Goal: Information Seeking & Learning: Understand process/instructions

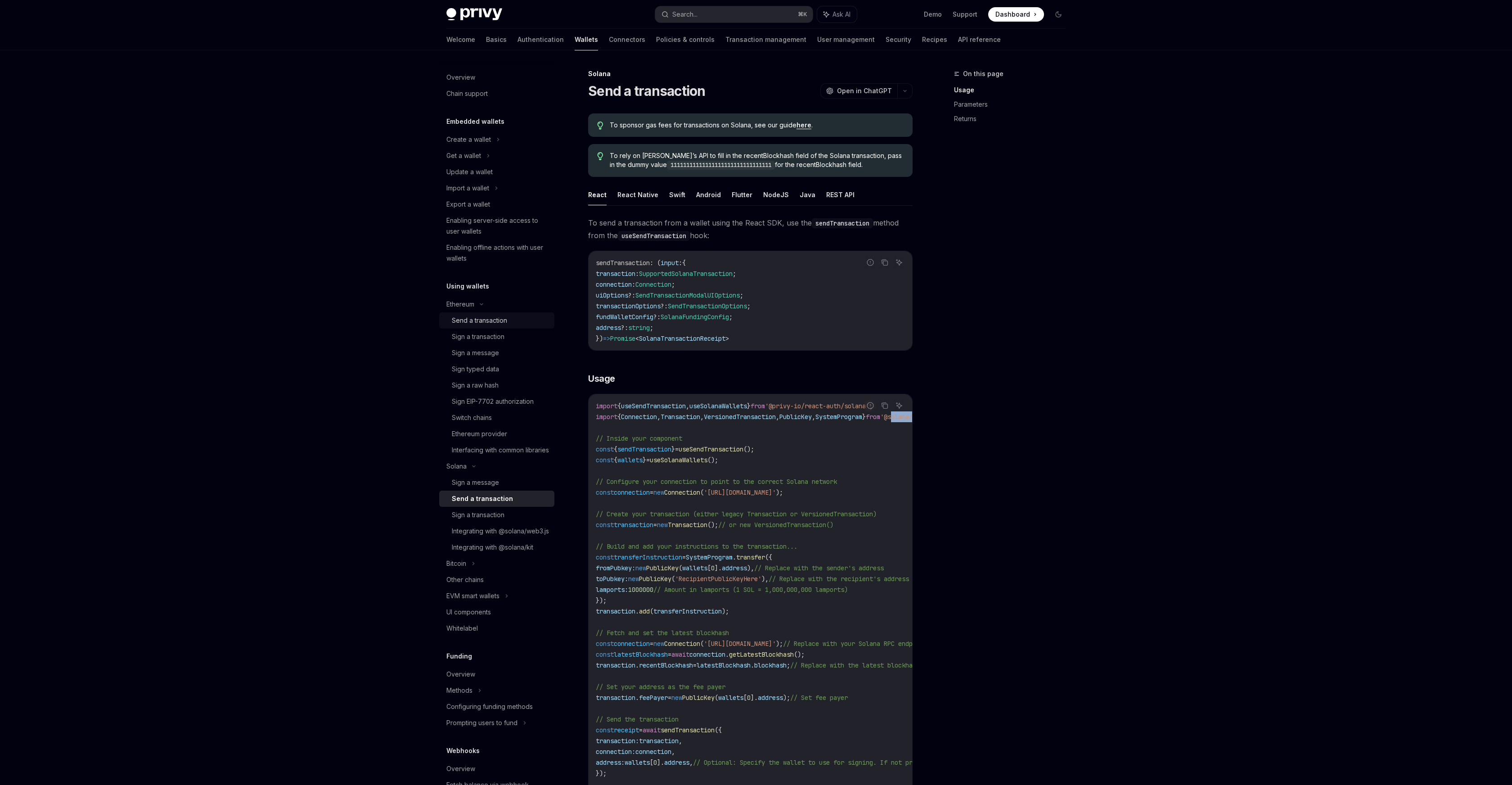
click at [486, 325] on div "Send a transaction" at bounding box center [480, 321] width 55 height 11
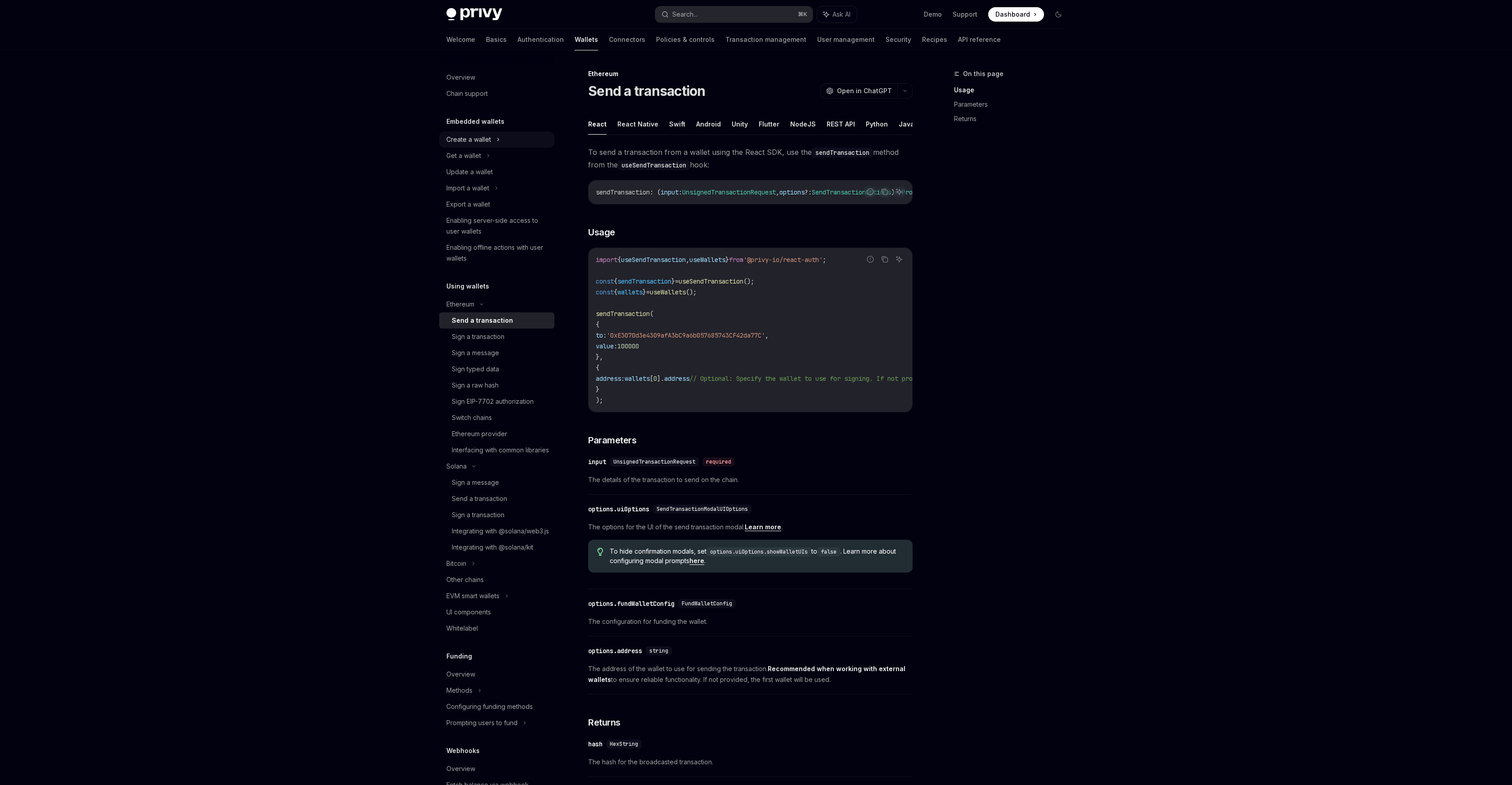
click at [492, 138] on div "Create a wallet" at bounding box center [497, 140] width 115 height 16
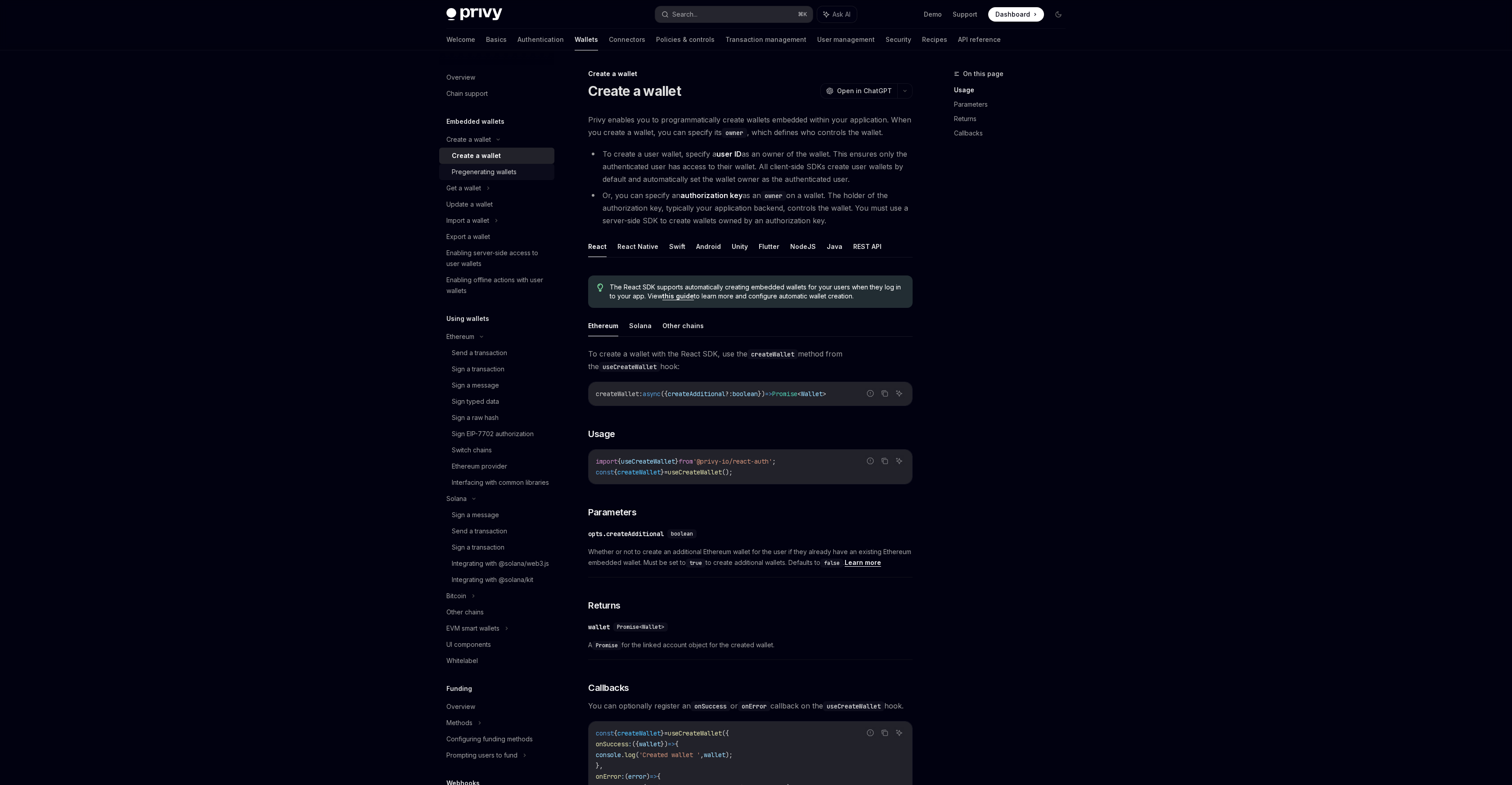
click at [495, 170] on div "Pregenerating wallets" at bounding box center [484, 172] width 65 height 11
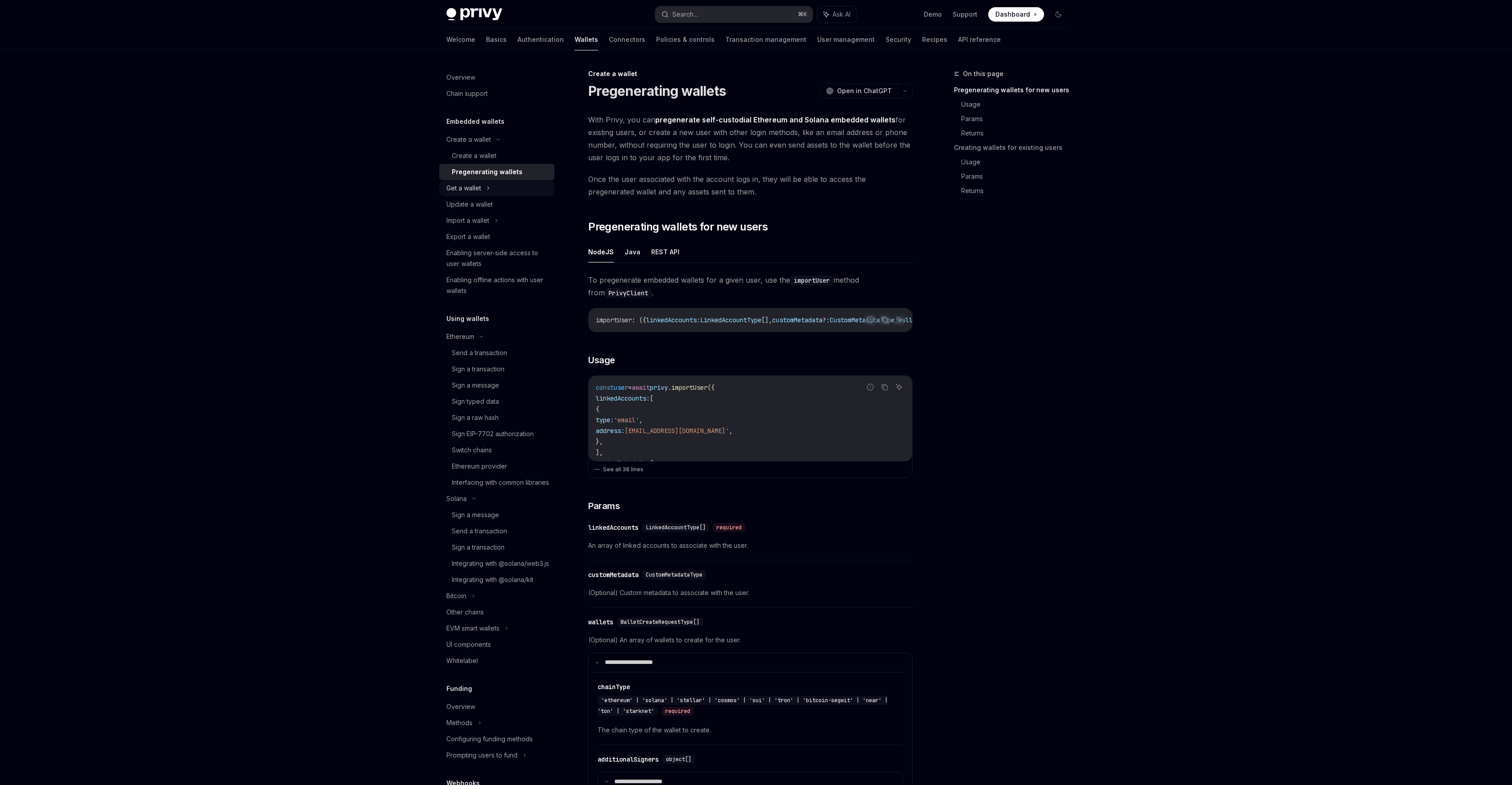
click at [495, 188] on div "Get a wallet" at bounding box center [497, 188] width 115 height 16
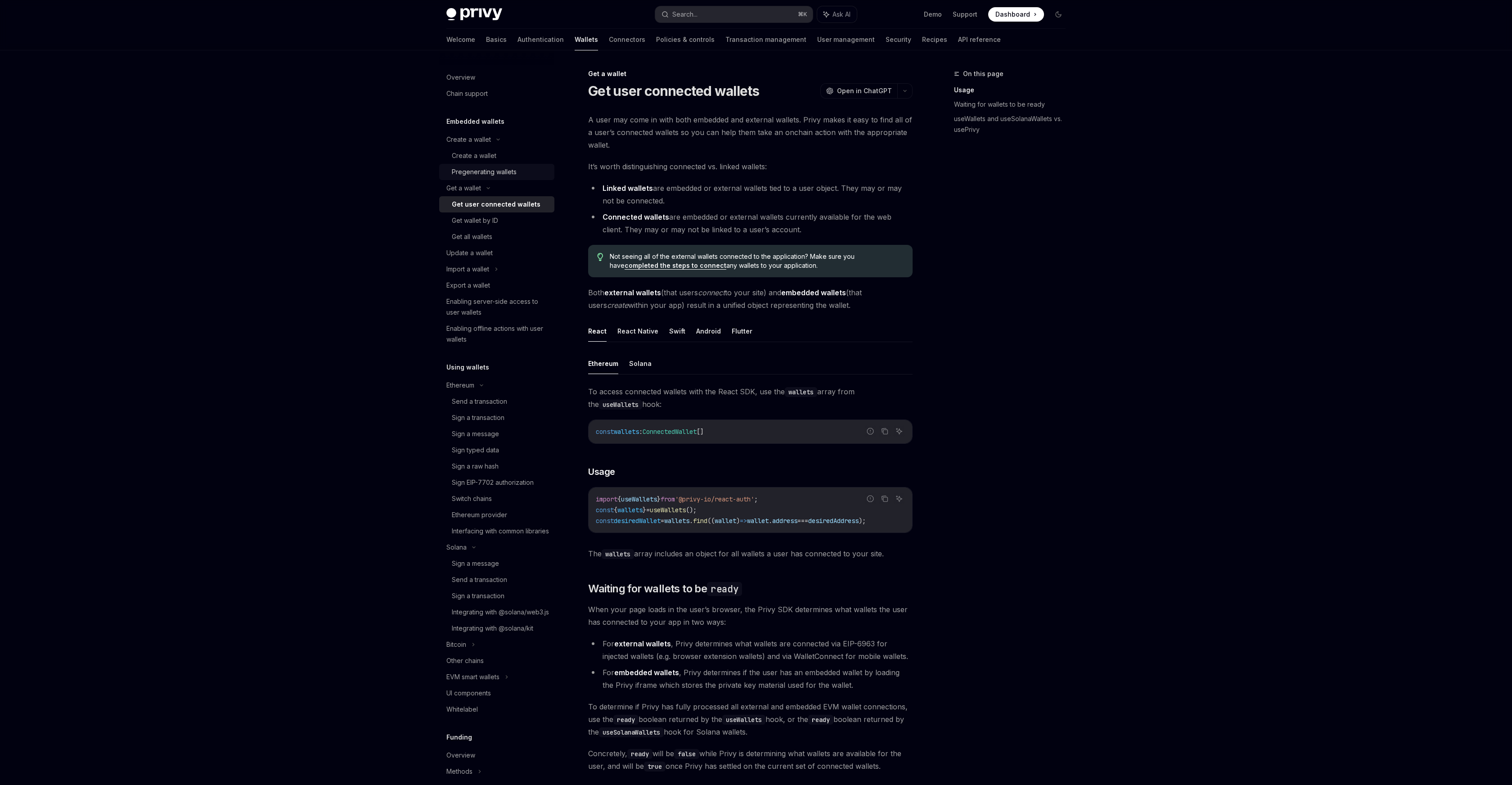
click at [479, 176] on div "Pregenerating wallets" at bounding box center [484, 172] width 65 height 11
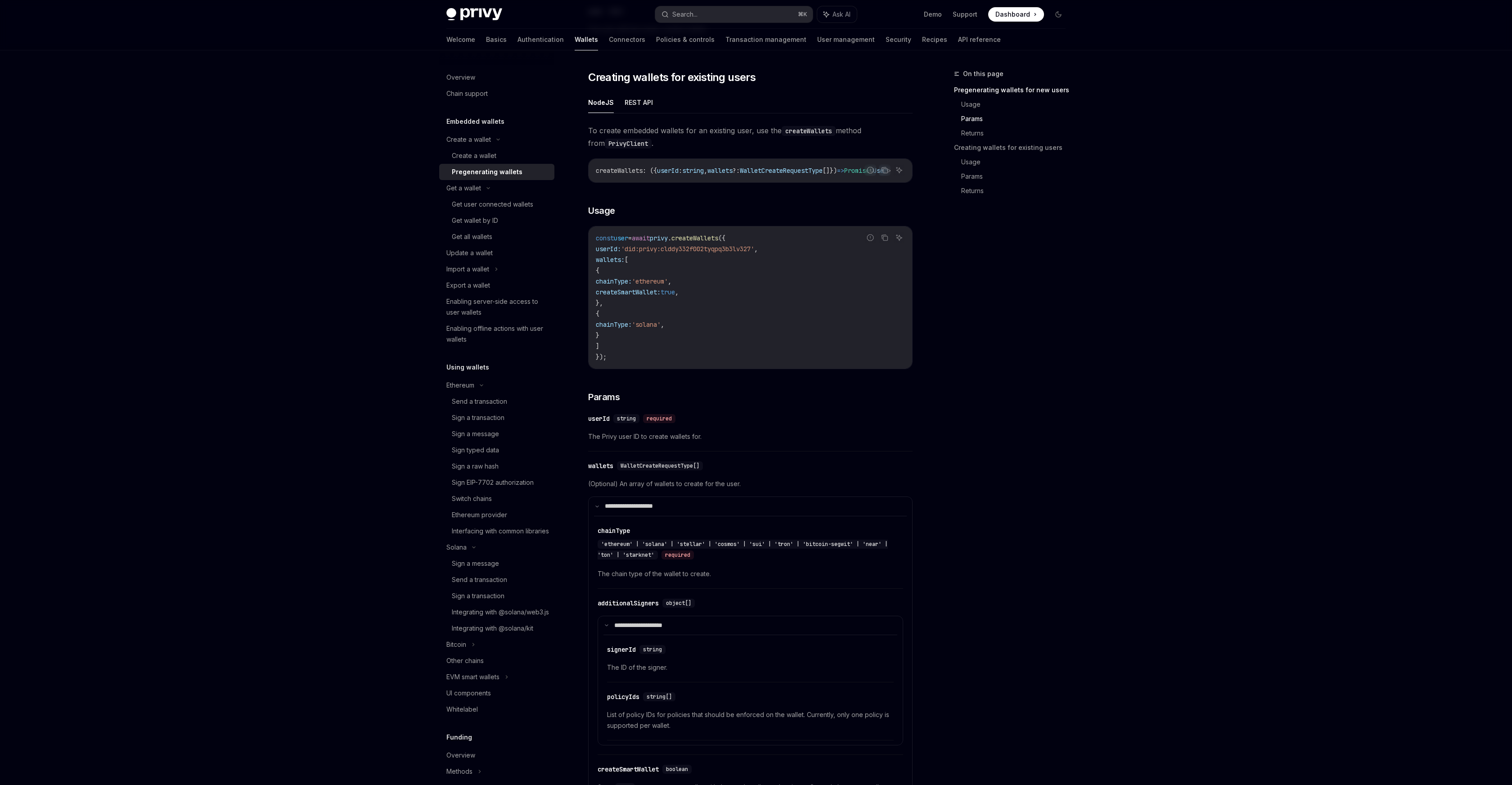
scroll to position [748, 0]
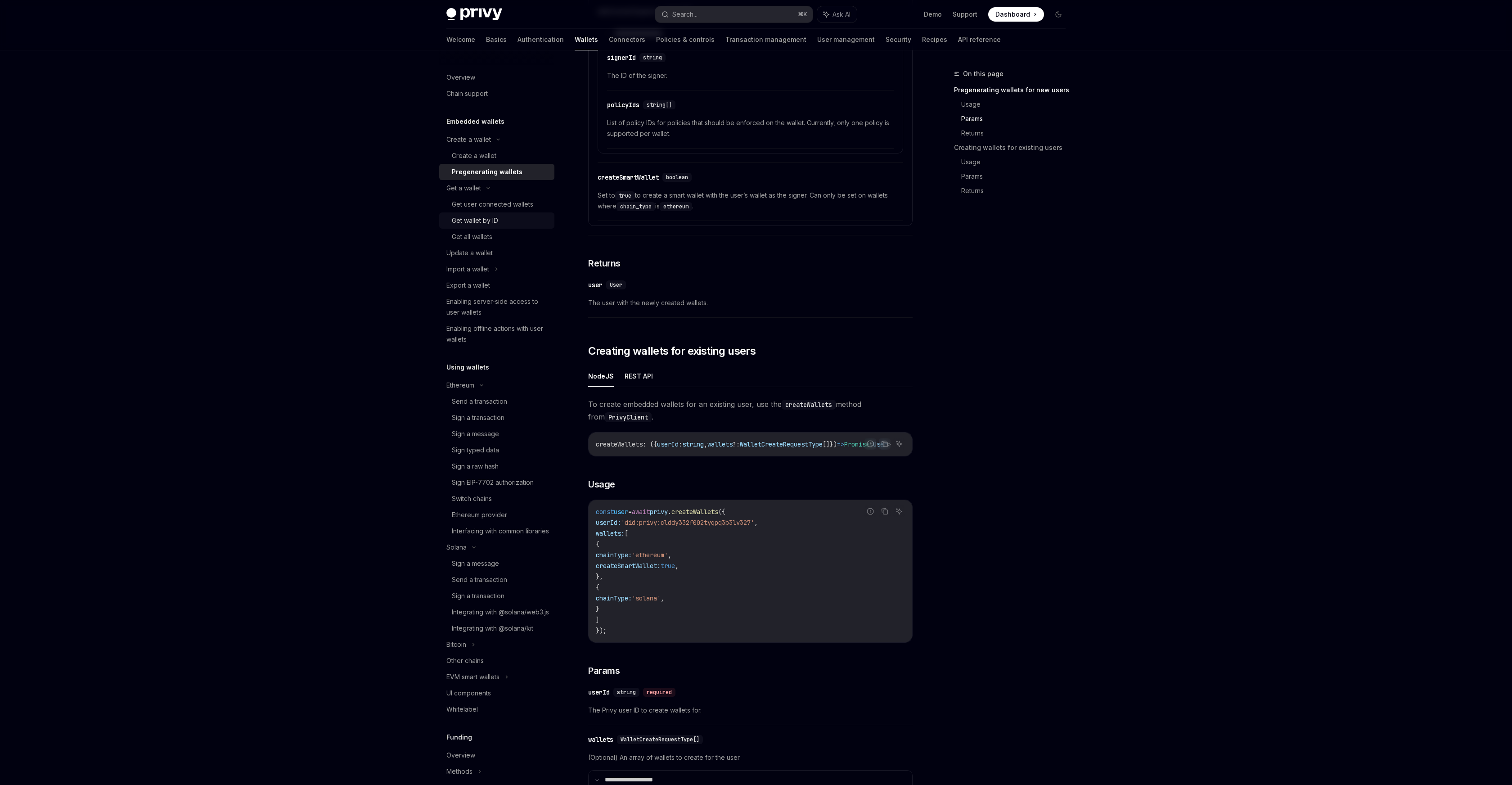
click at [502, 220] on div "Get wallet by ID" at bounding box center [501, 220] width 97 height 11
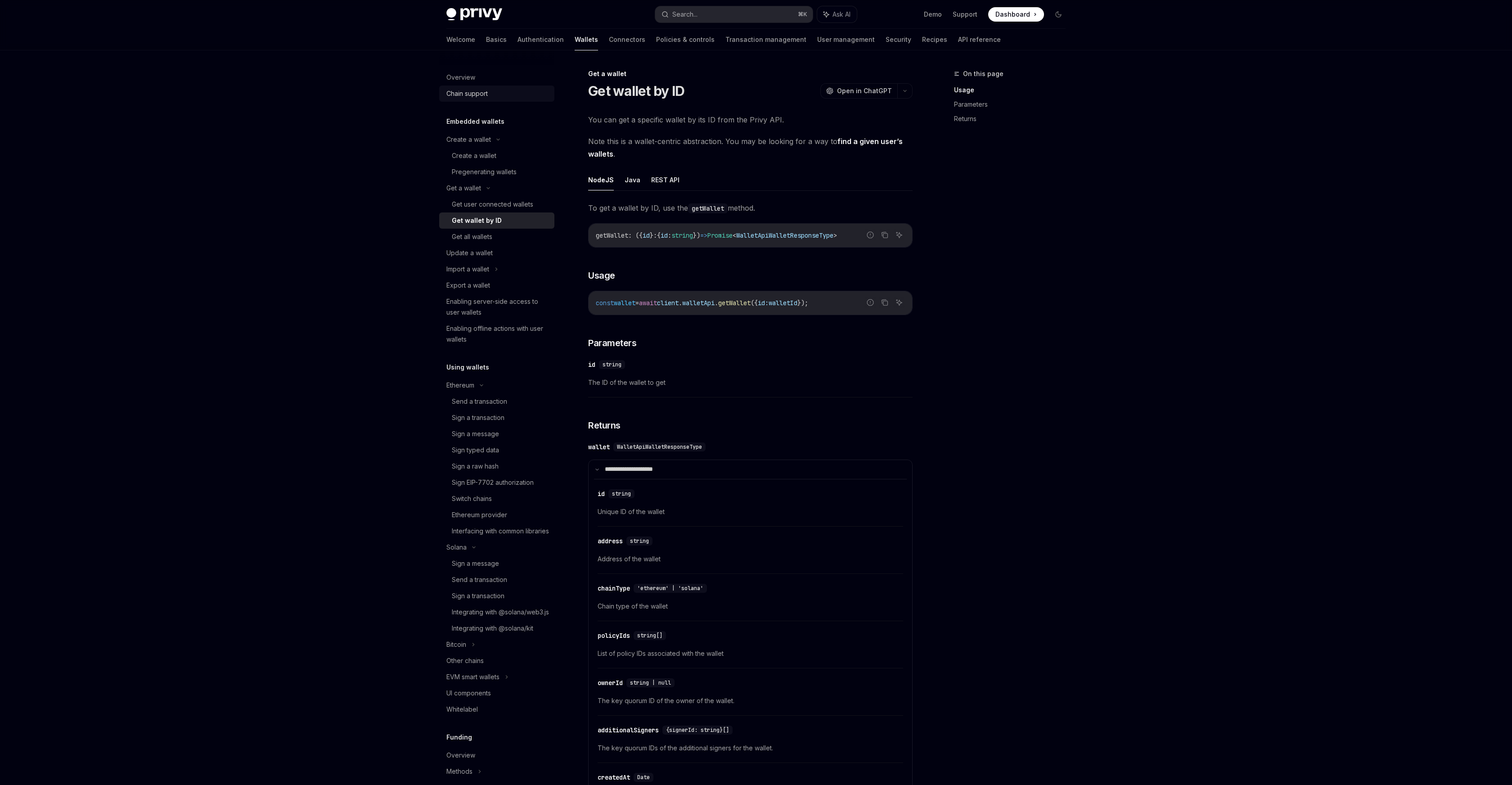
click at [476, 95] on div "Chain support" at bounding box center [467, 93] width 42 height 11
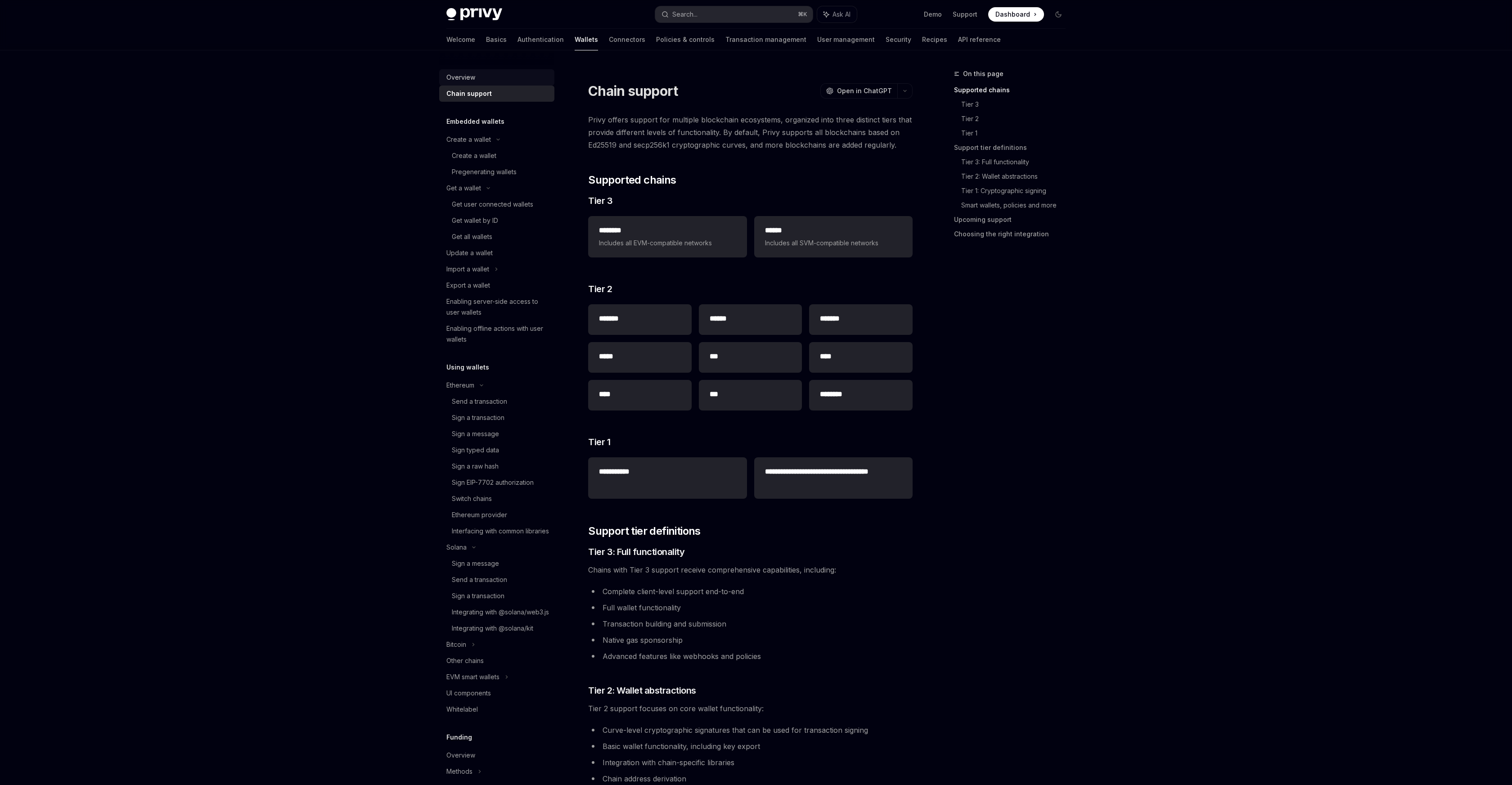
click at [468, 70] on link "Overview" at bounding box center [497, 78] width 115 height 16
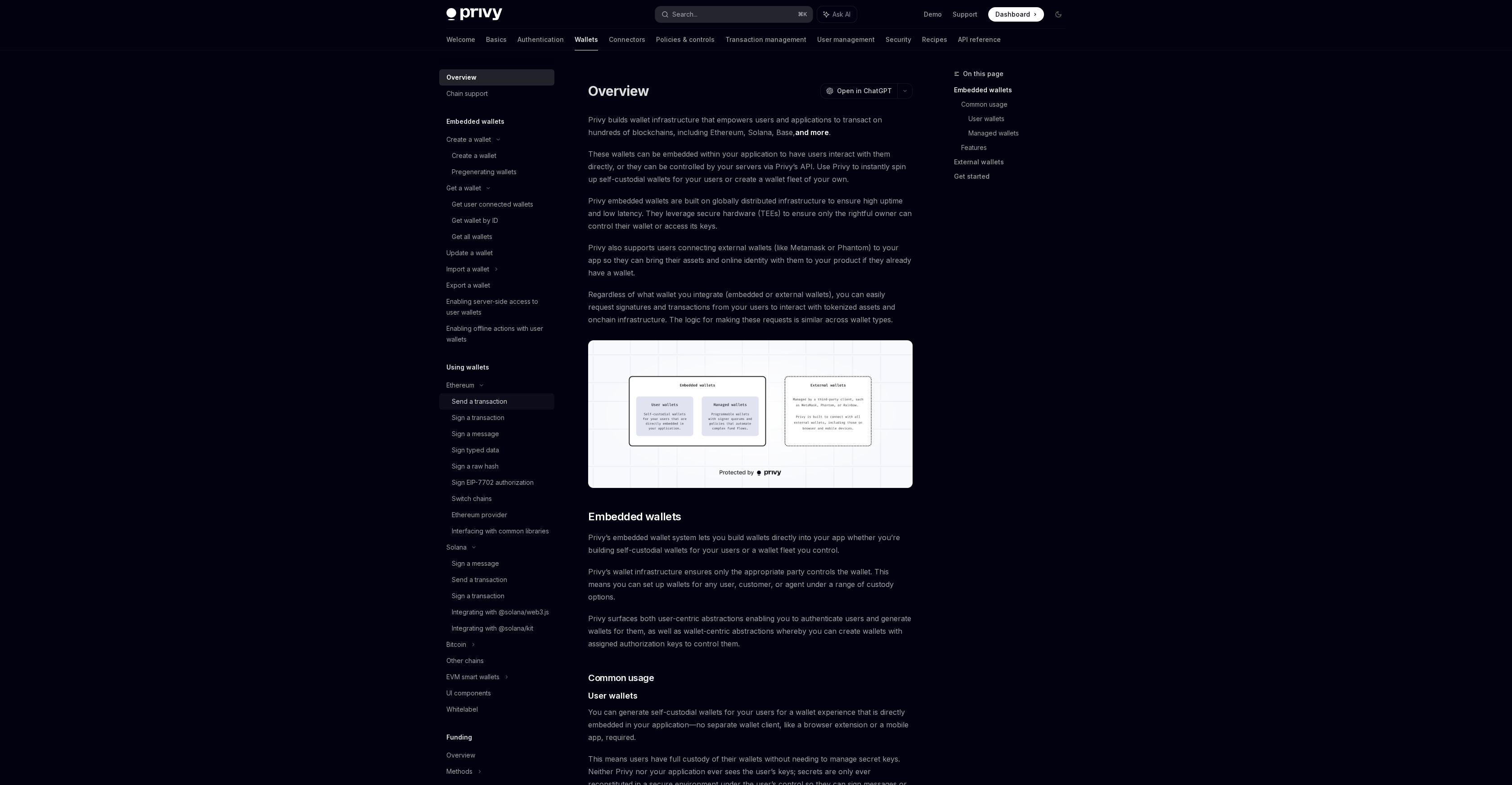
click at [487, 407] on link "Send a transaction" at bounding box center [497, 402] width 115 height 16
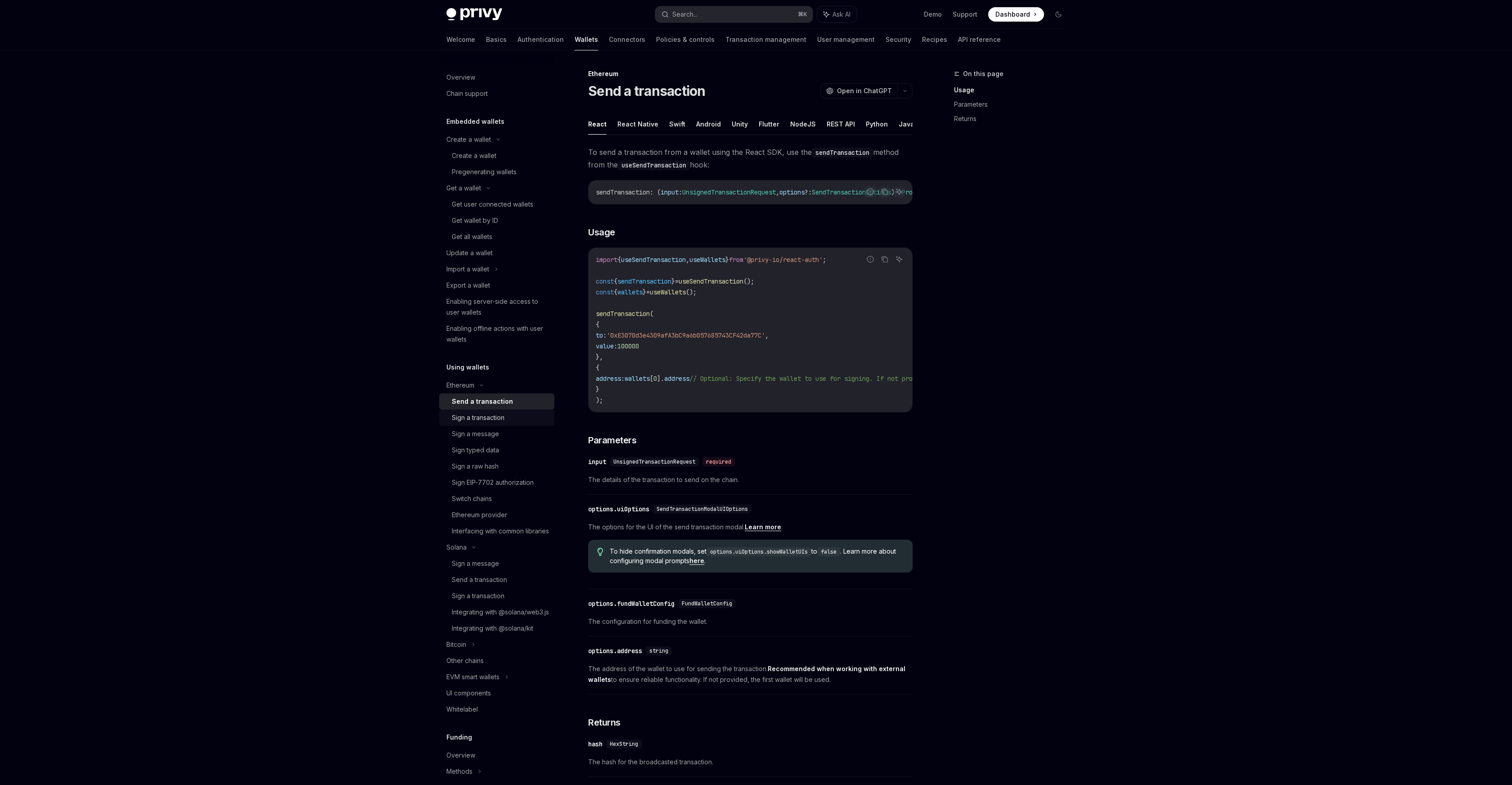
click at [495, 415] on div "Sign a transaction" at bounding box center [478, 417] width 53 height 11
click at [504, 424] on link "Sign a transaction" at bounding box center [497, 418] width 115 height 16
click at [506, 441] on link "Sign a message" at bounding box center [497, 434] width 115 height 16
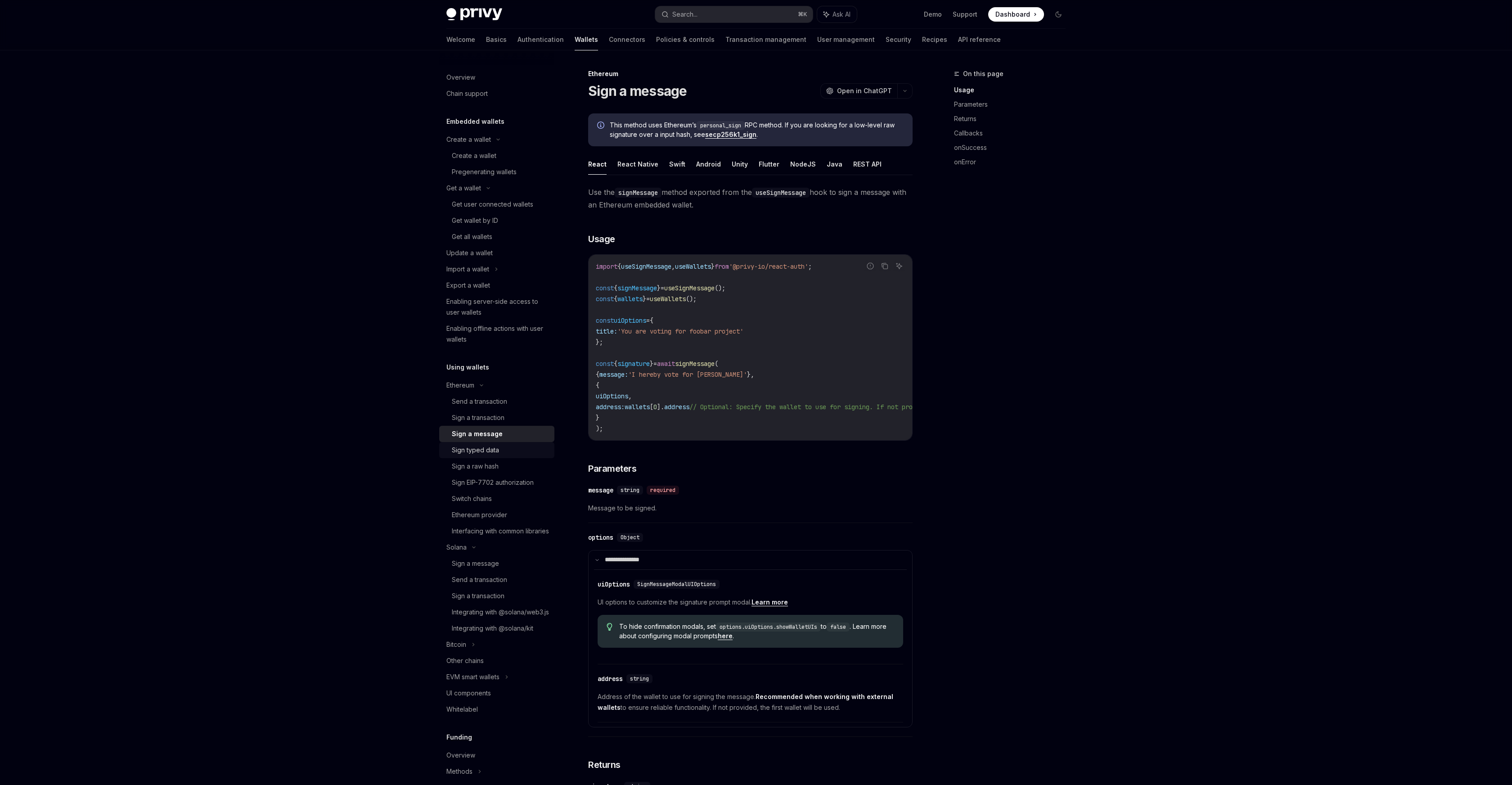
click at [511, 452] on div "Sign typed data" at bounding box center [501, 450] width 97 height 11
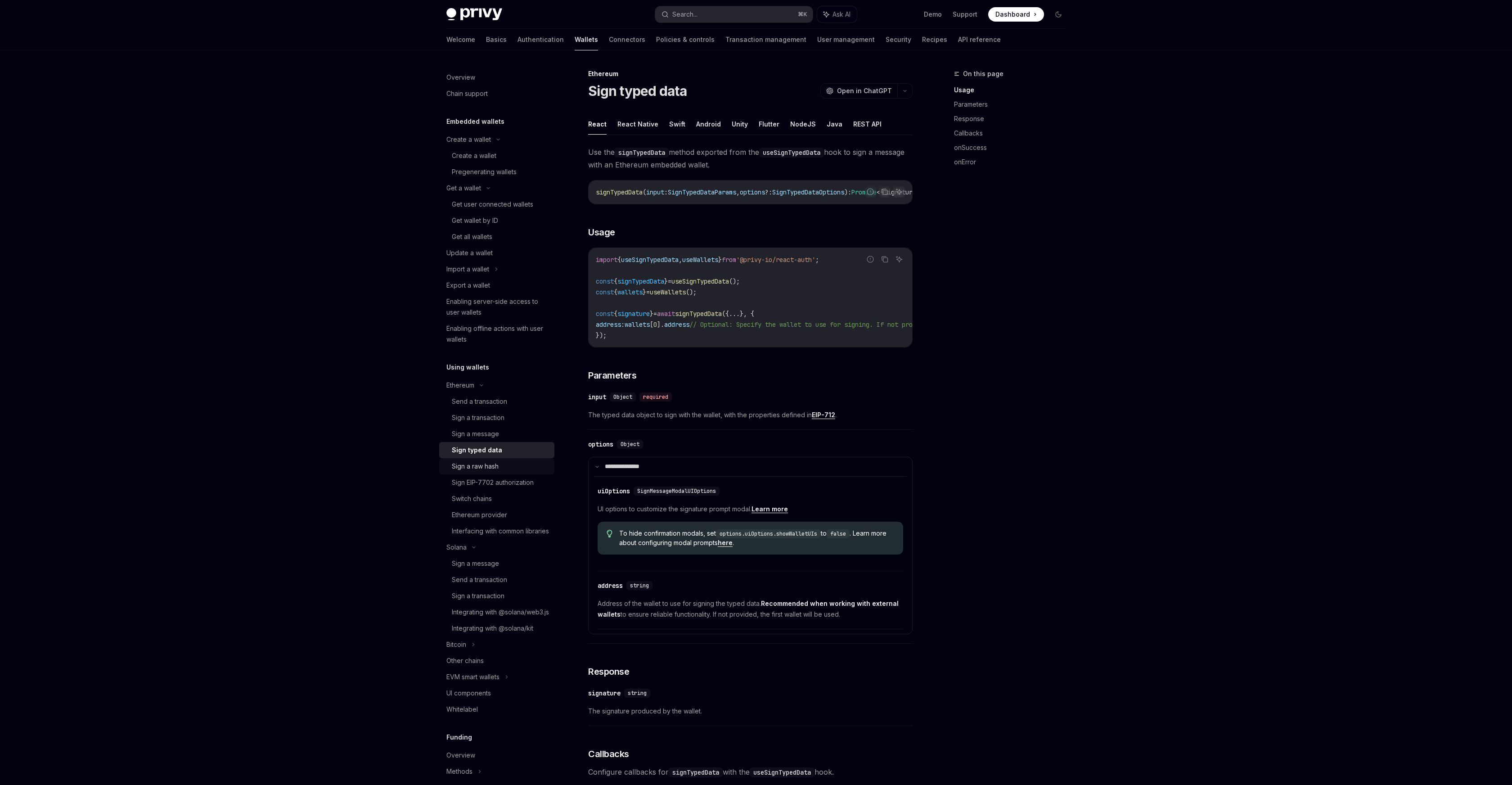
click at [516, 465] on div "Sign a raw hash" at bounding box center [501, 466] width 97 height 11
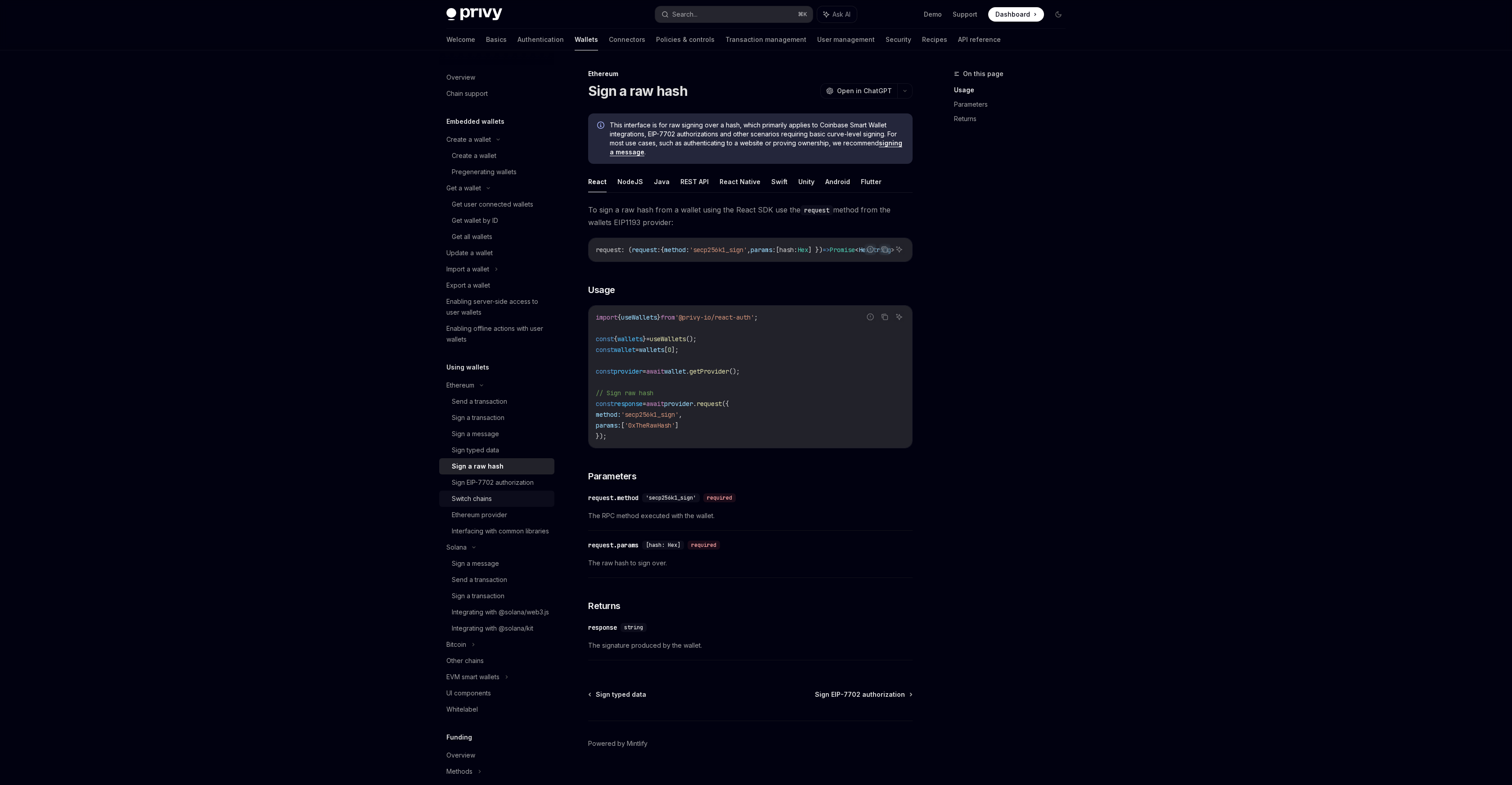
click at [518, 497] on div "Switch chains" at bounding box center [501, 498] width 97 height 11
type textarea "*"
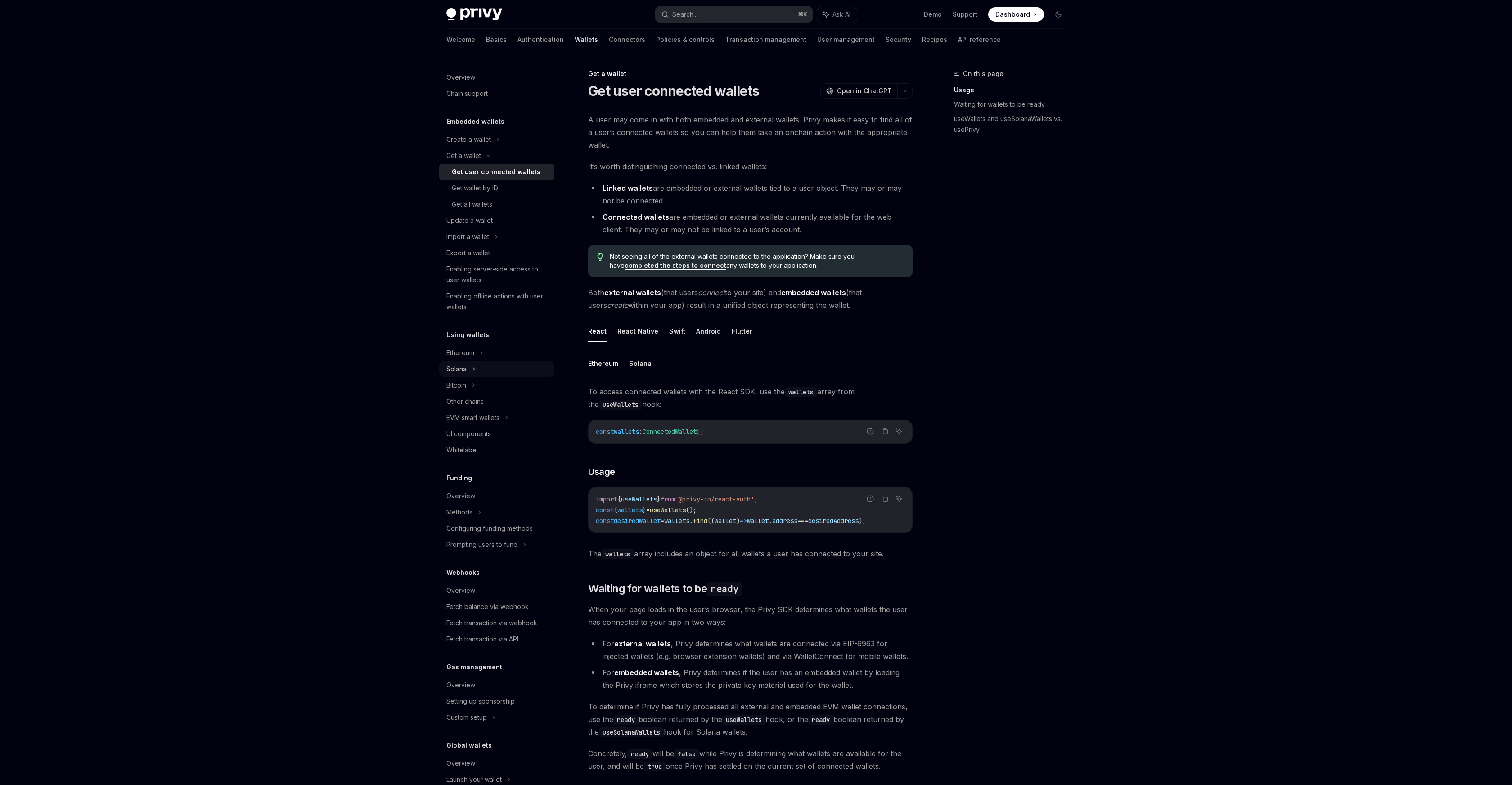
click at [479, 371] on div "Solana" at bounding box center [497, 369] width 115 height 16
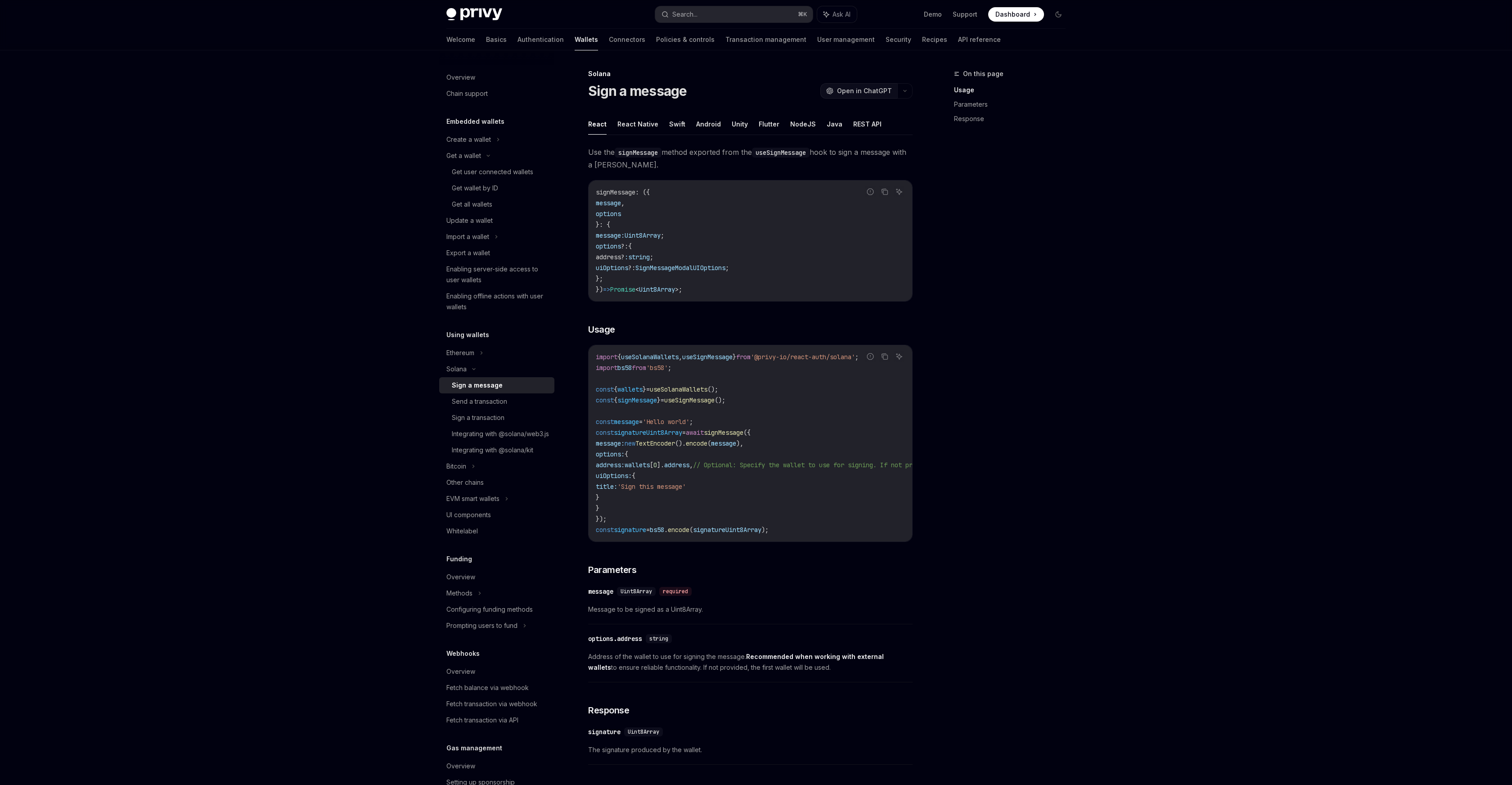
click at [836, 93] on div "OpenAI Open in ChatGPT" at bounding box center [859, 90] width 66 height 9
click at [492, 352] on div "Ethereum" at bounding box center [497, 353] width 115 height 16
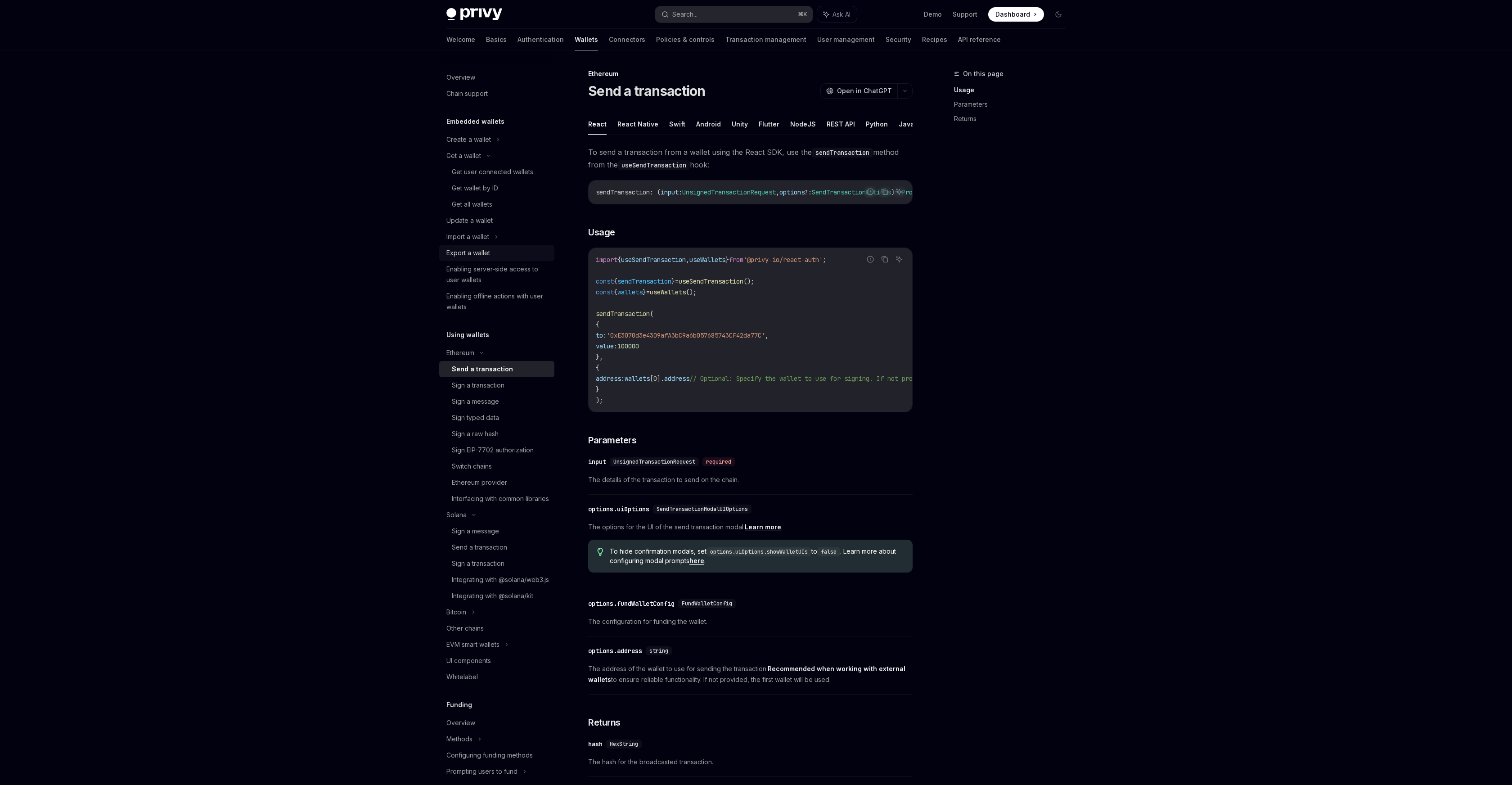
click at [484, 252] on div "Export a wallet" at bounding box center [468, 253] width 43 height 11
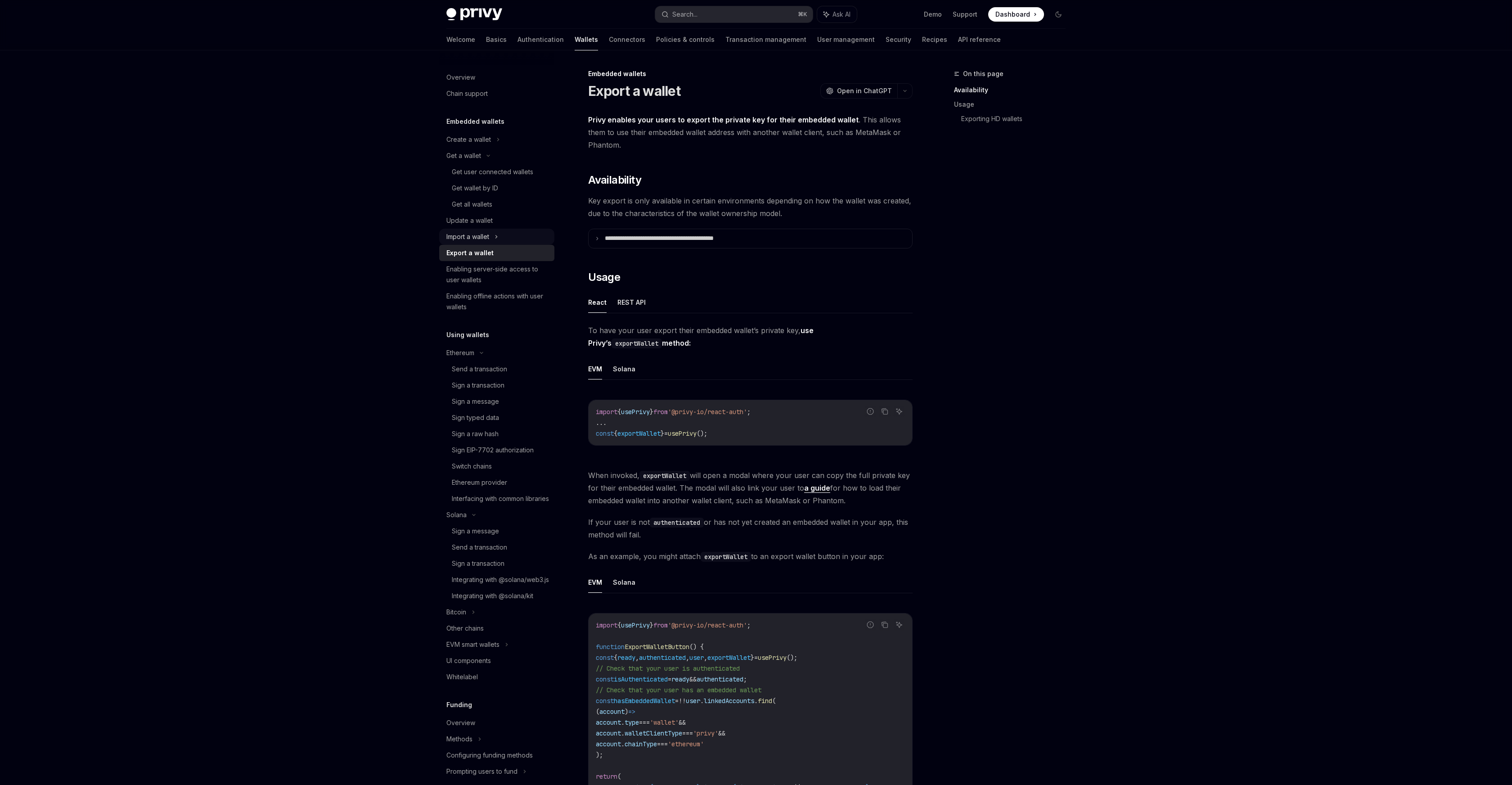
click at [482, 241] on div "Import a wallet" at bounding box center [468, 237] width 43 height 11
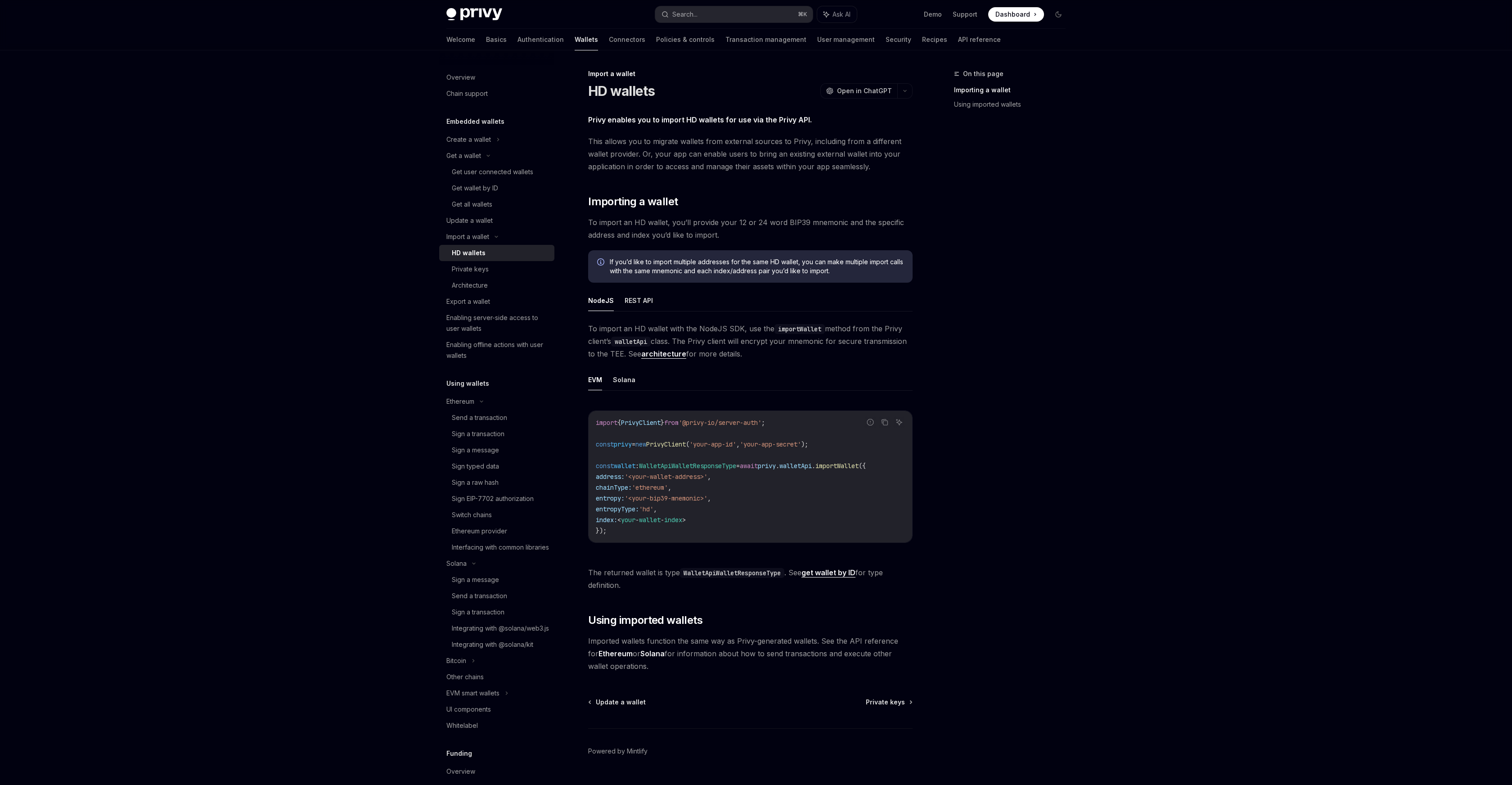
click at [495, 259] on link "HD wallets" at bounding box center [497, 253] width 115 height 16
click at [491, 138] on div "Create a wallet" at bounding box center [469, 139] width 45 height 11
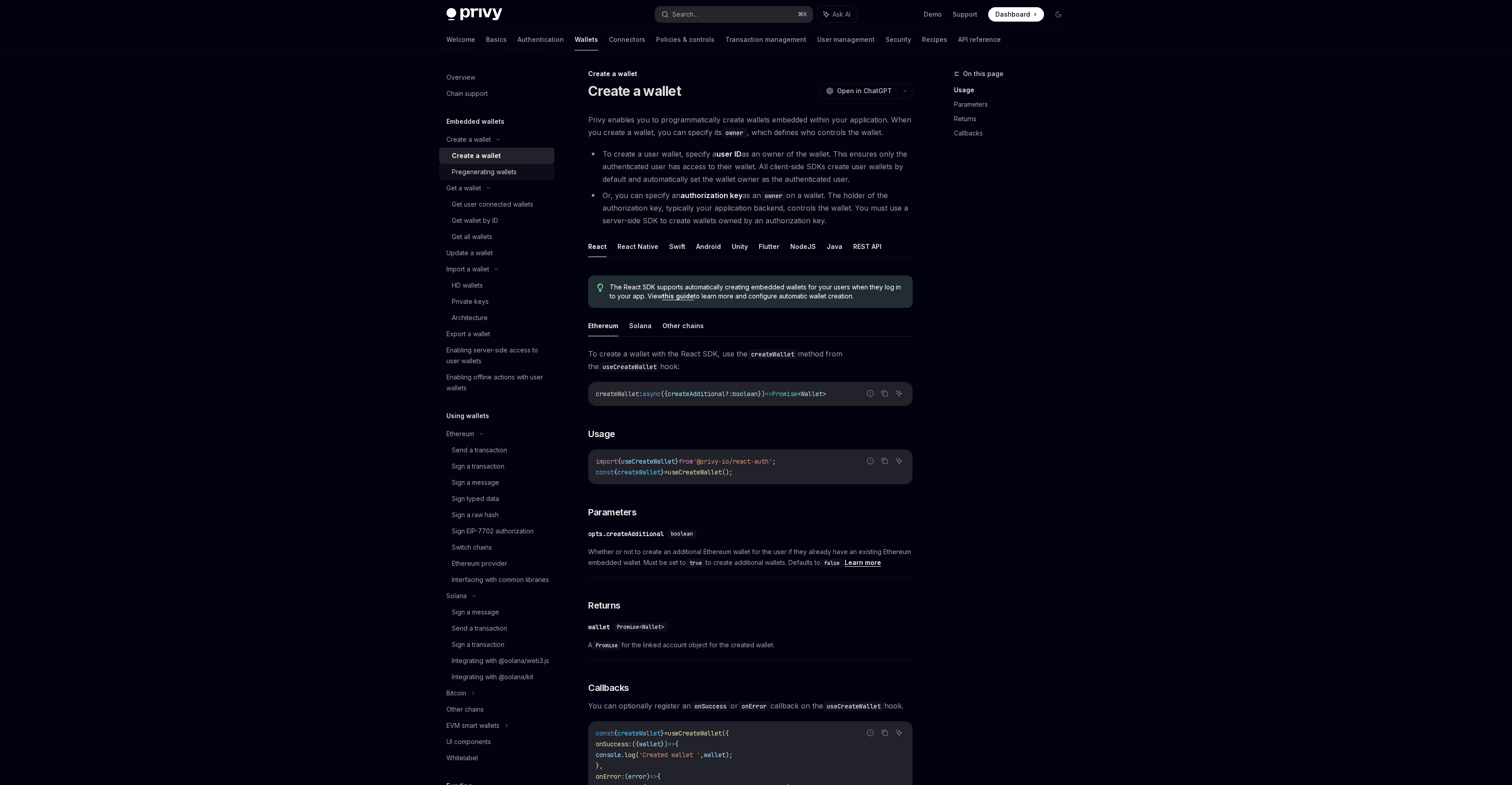
click at [494, 173] on div "Pregenerating wallets" at bounding box center [484, 172] width 65 height 11
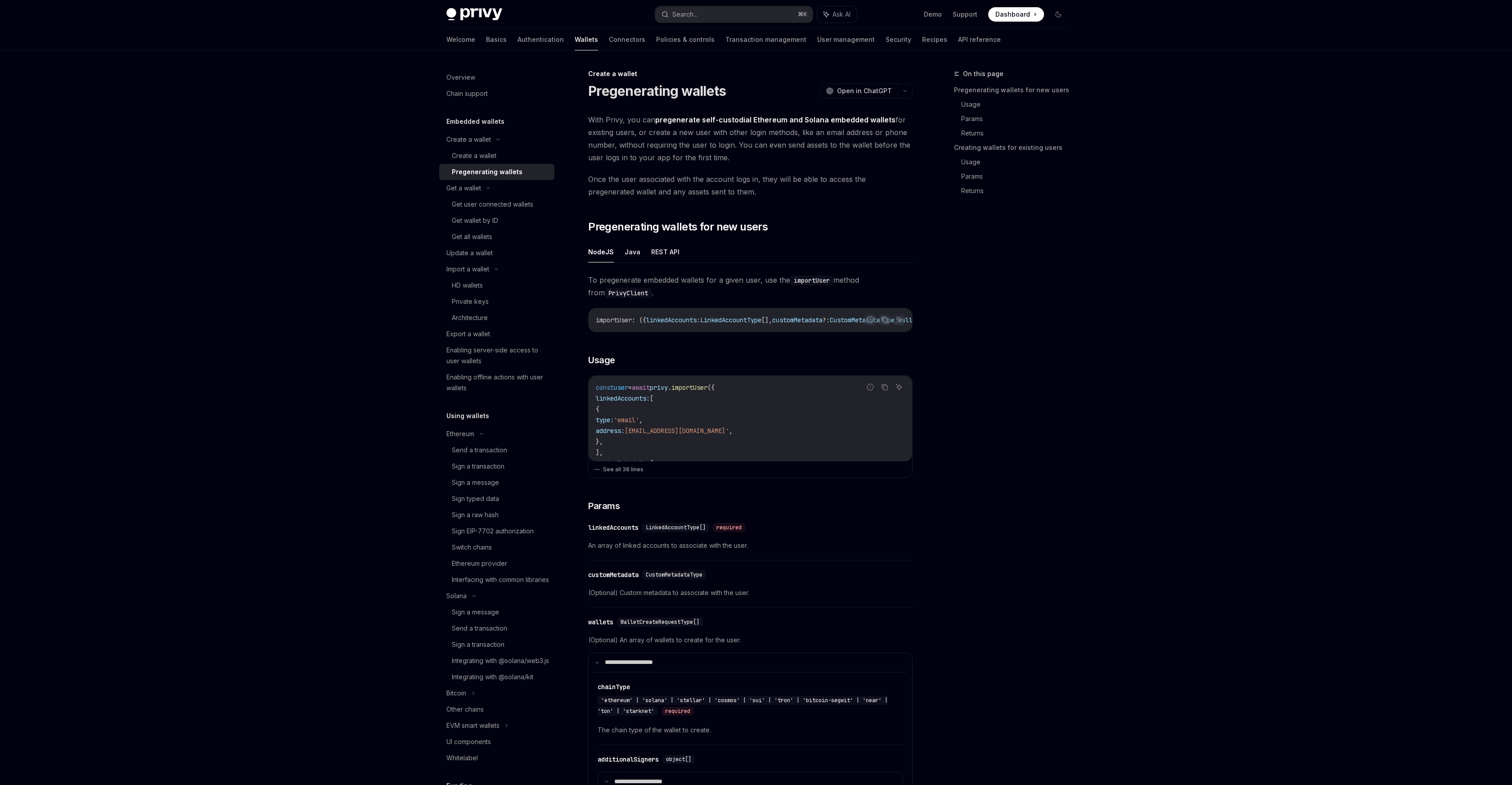
type textarea "*"
click at [707, 15] on button "Search... ⌘ K" at bounding box center [734, 15] width 157 height 16
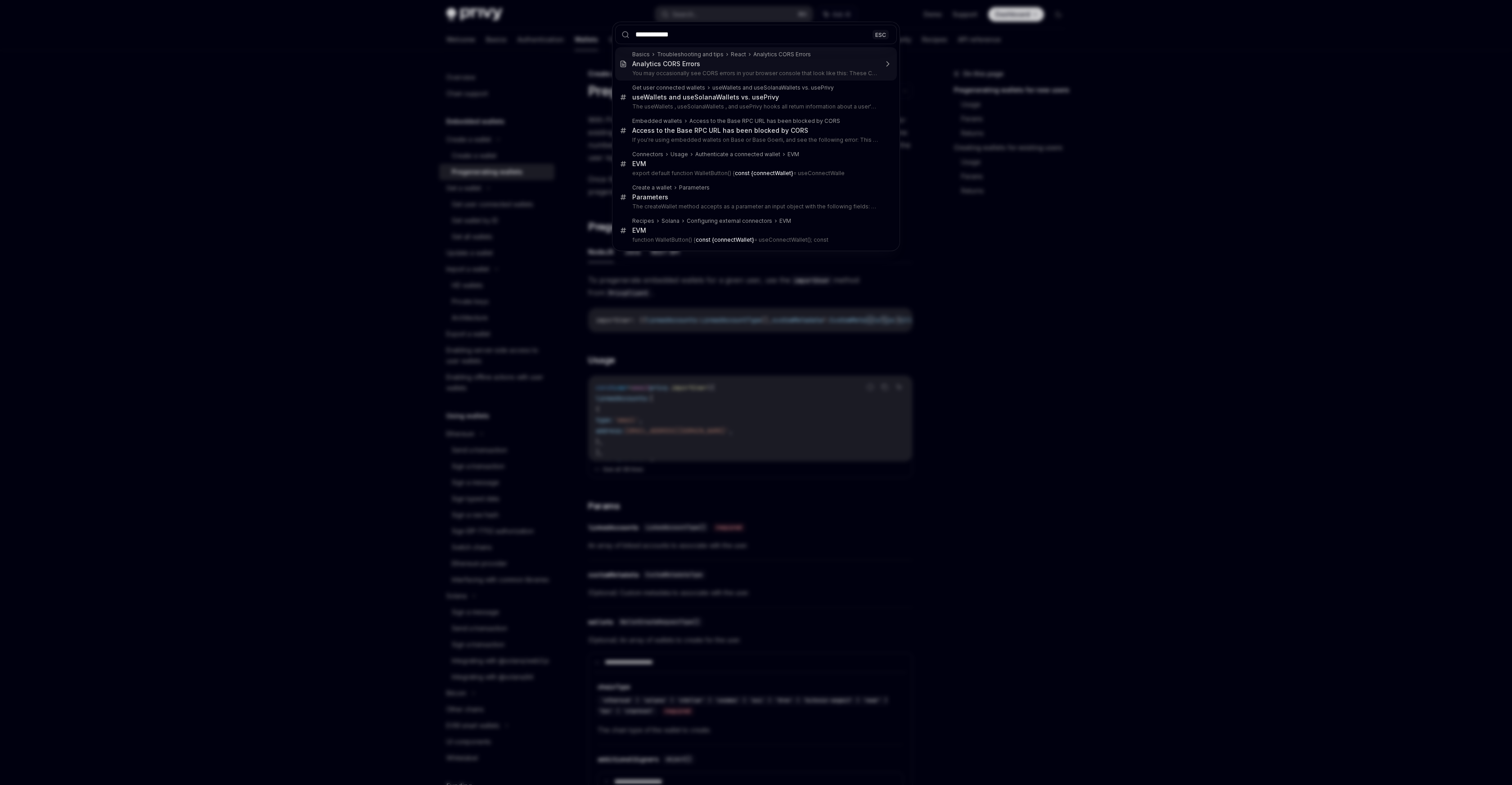
type input "**********"
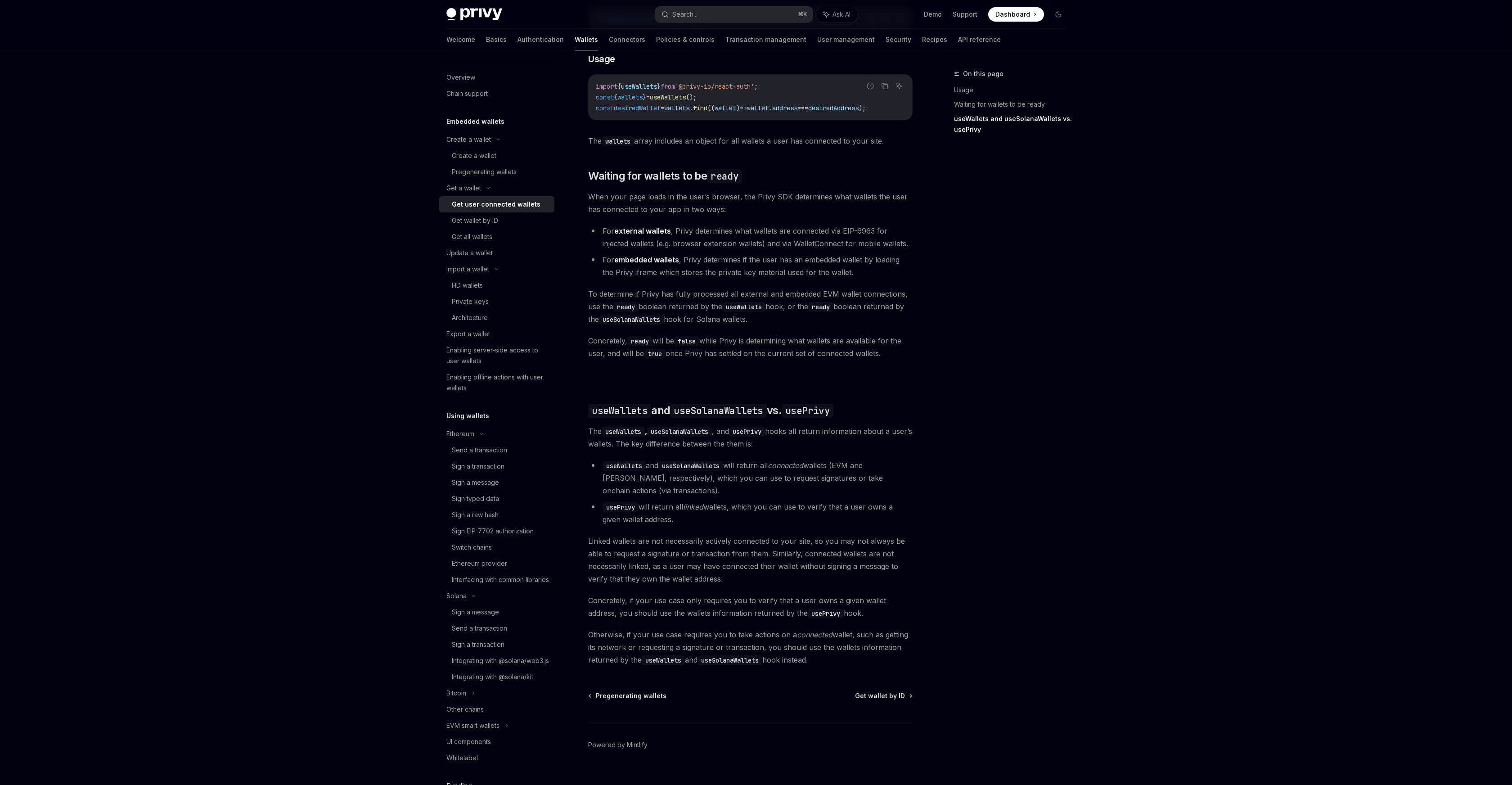
scroll to position [431, 0]
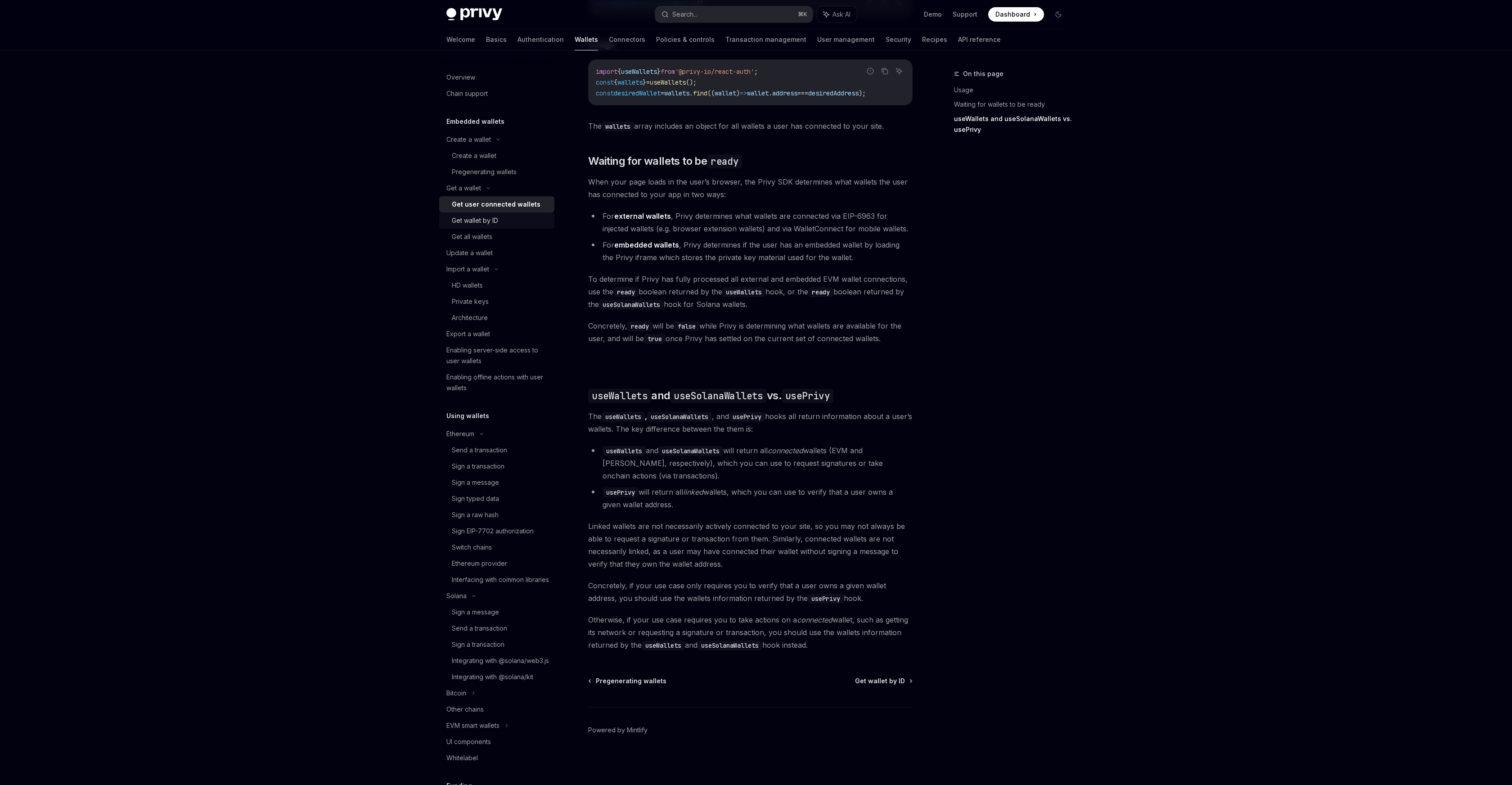
click at [481, 220] on div "Get wallet by ID" at bounding box center [475, 220] width 46 height 11
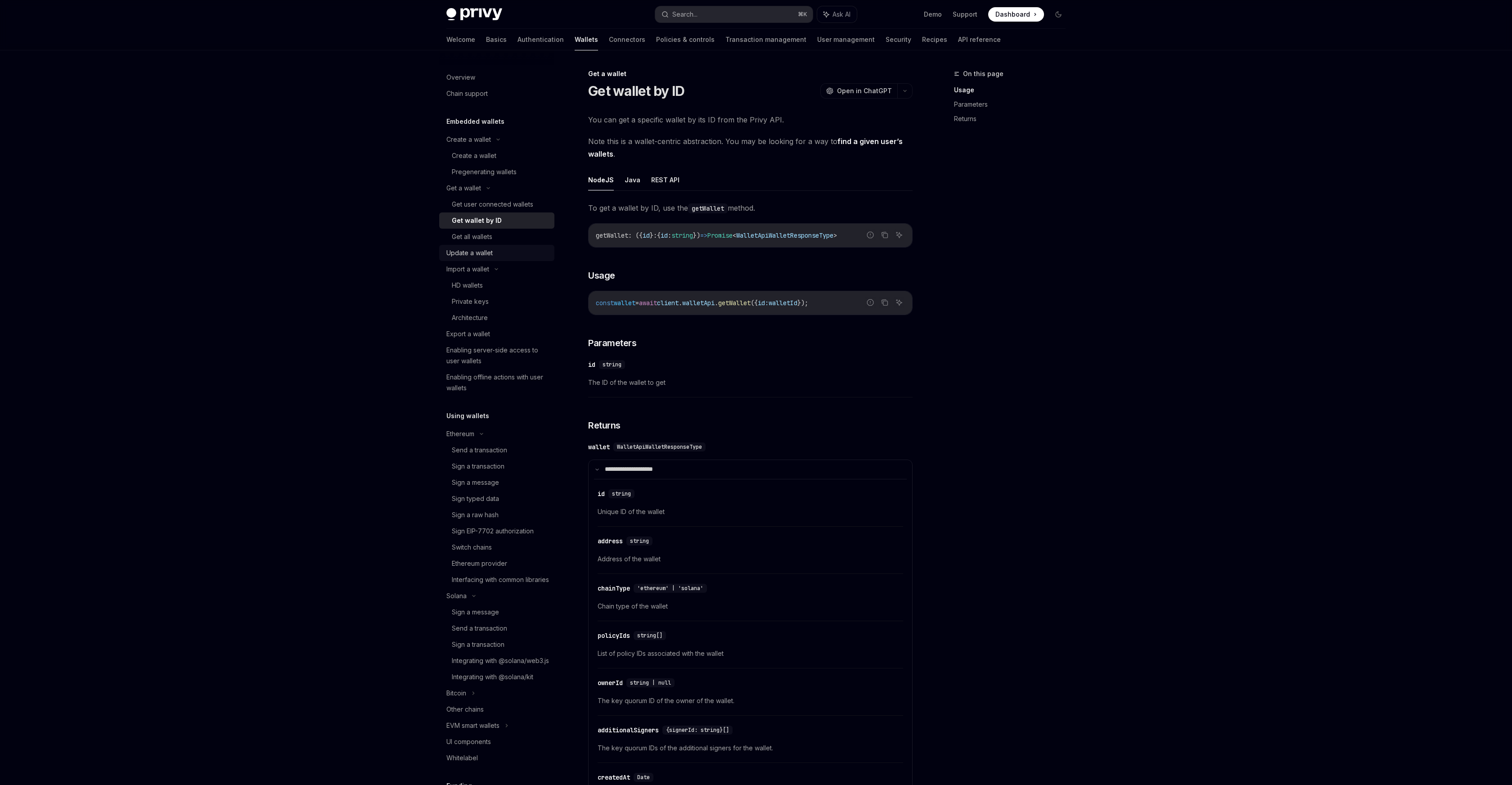
click at [502, 252] on div "Update a wallet" at bounding box center [498, 253] width 103 height 11
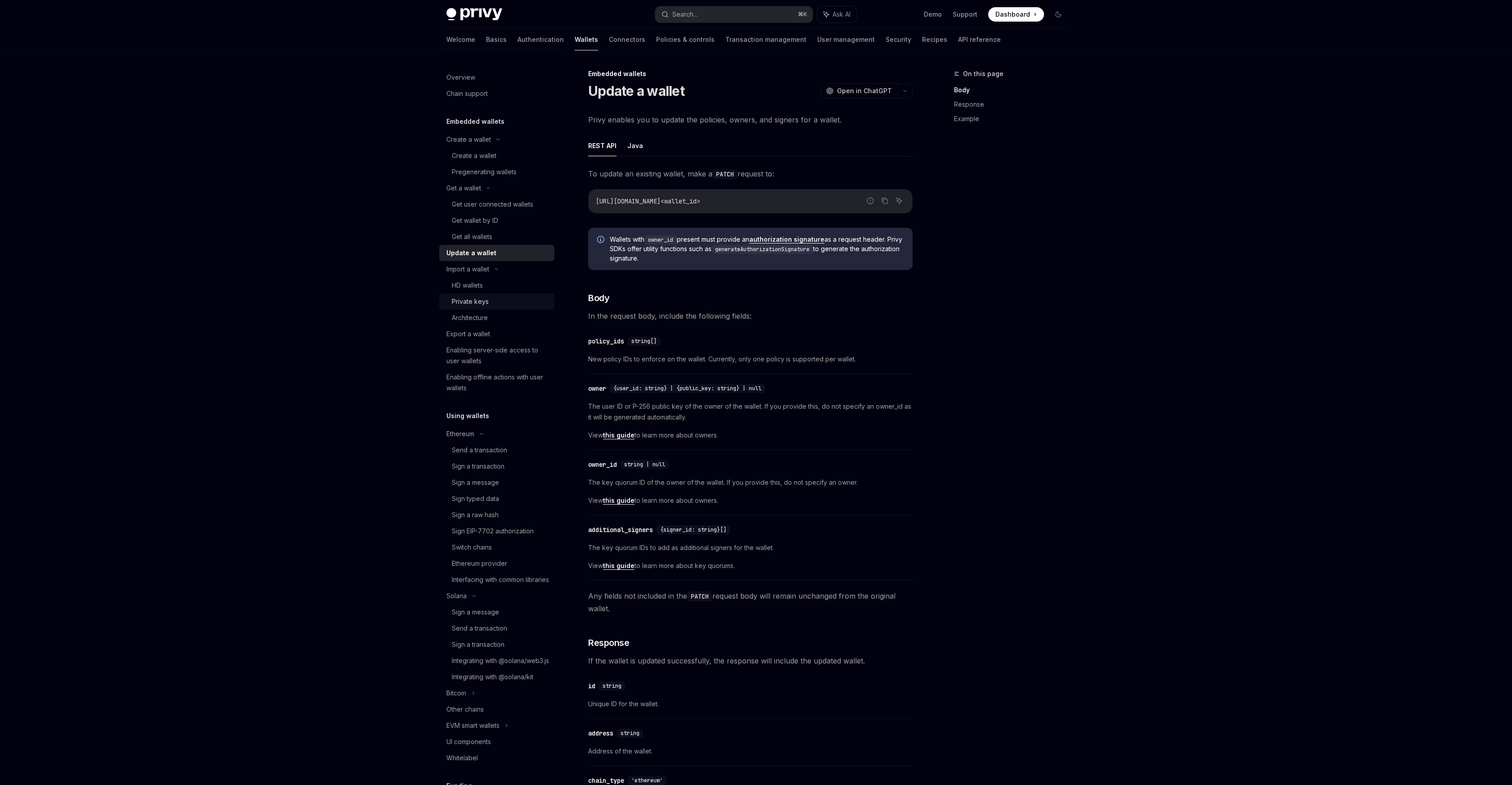
click at [509, 302] on div "Private keys" at bounding box center [501, 301] width 97 height 11
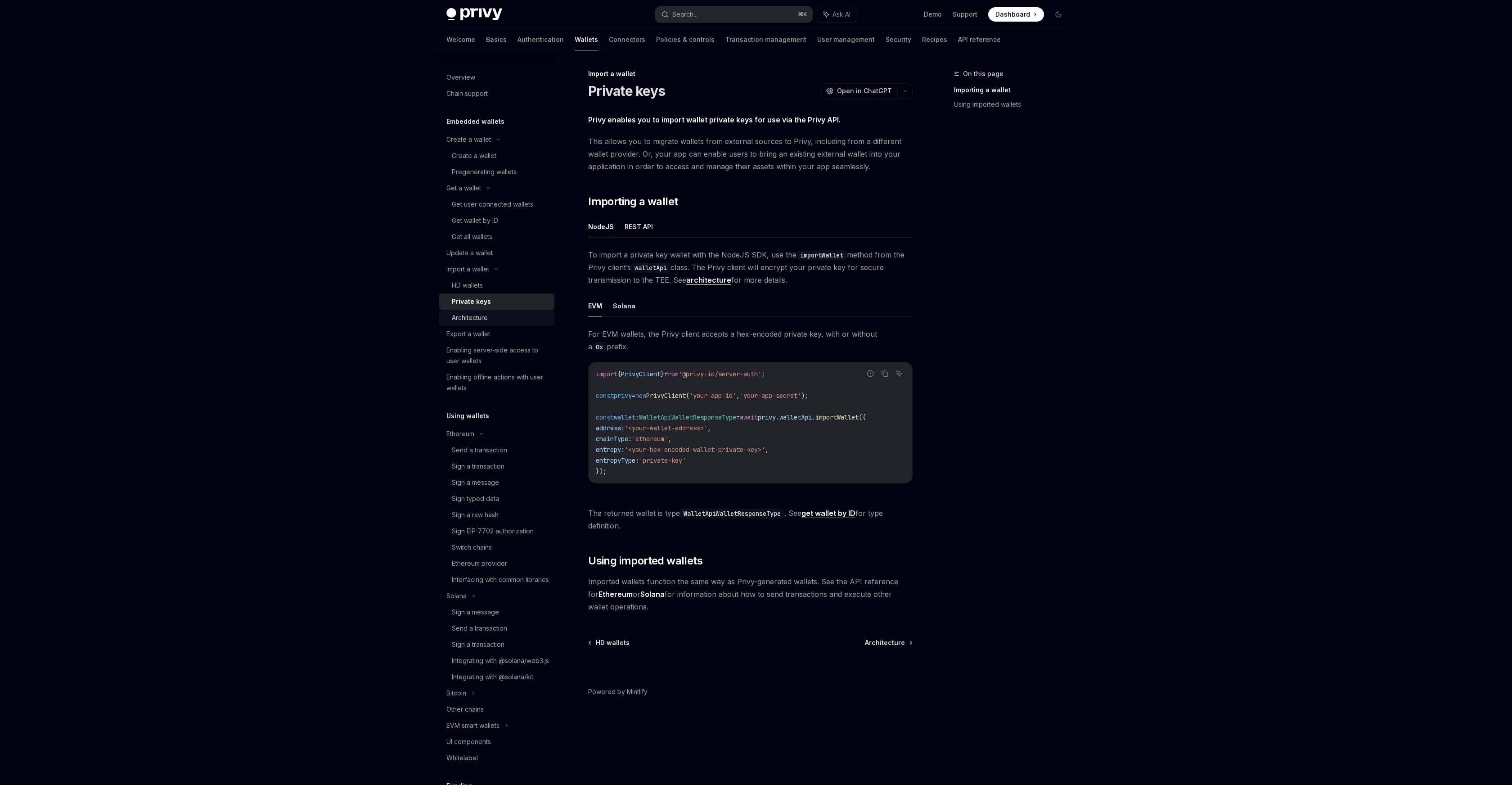
click at [514, 317] on div "Architecture" at bounding box center [501, 318] width 97 height 11
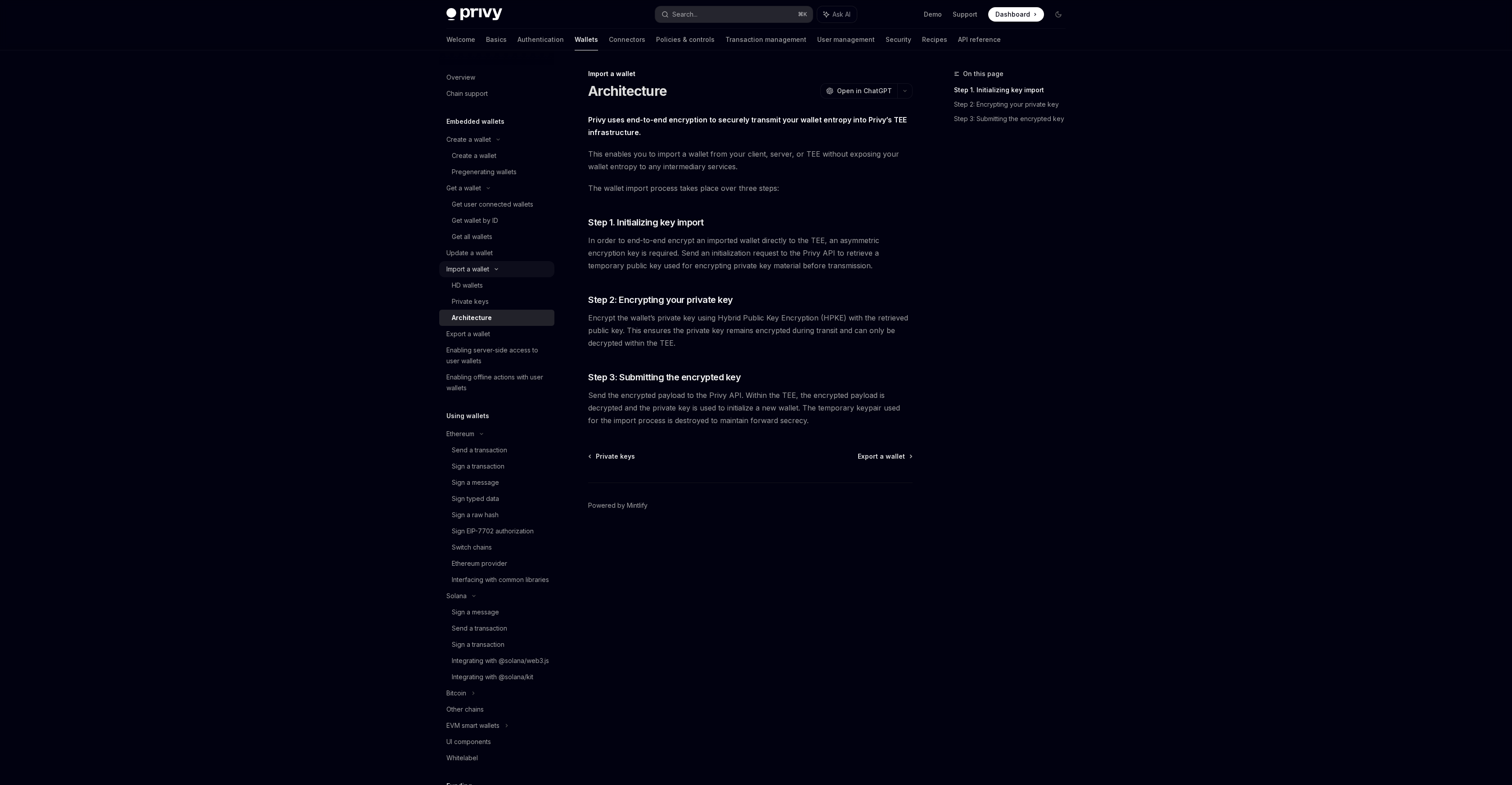
click at [510, 262] on div "Import a wallet" at bounding box center [497, 269] width 115 height 16
click at [509, 261] on link "Update a wallet" at bounding box center [497, 253] width 115 height 16
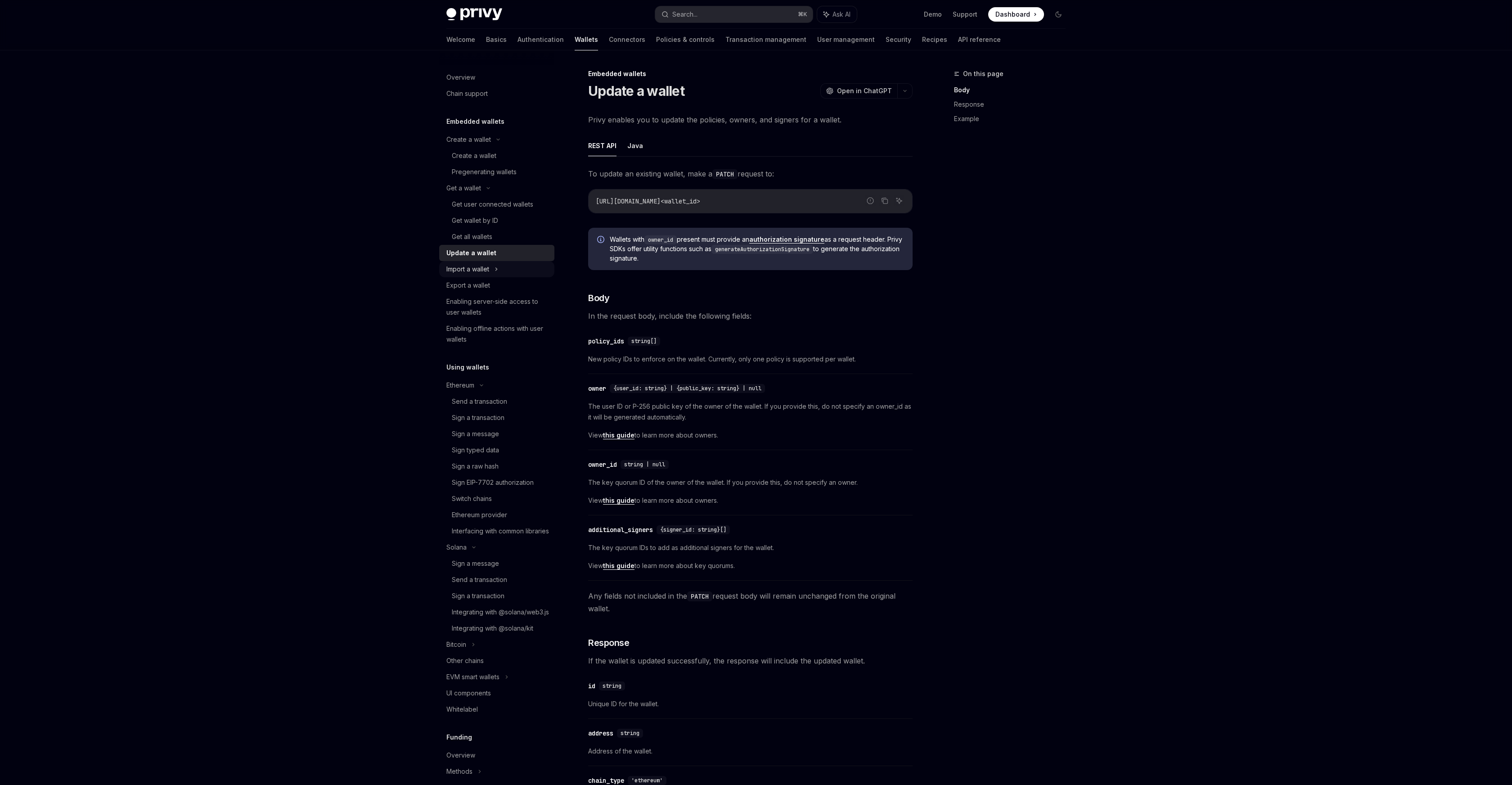
click at [501, 268] on div "Import a wallet" at bounding box center [497, 269] width 115 height 16
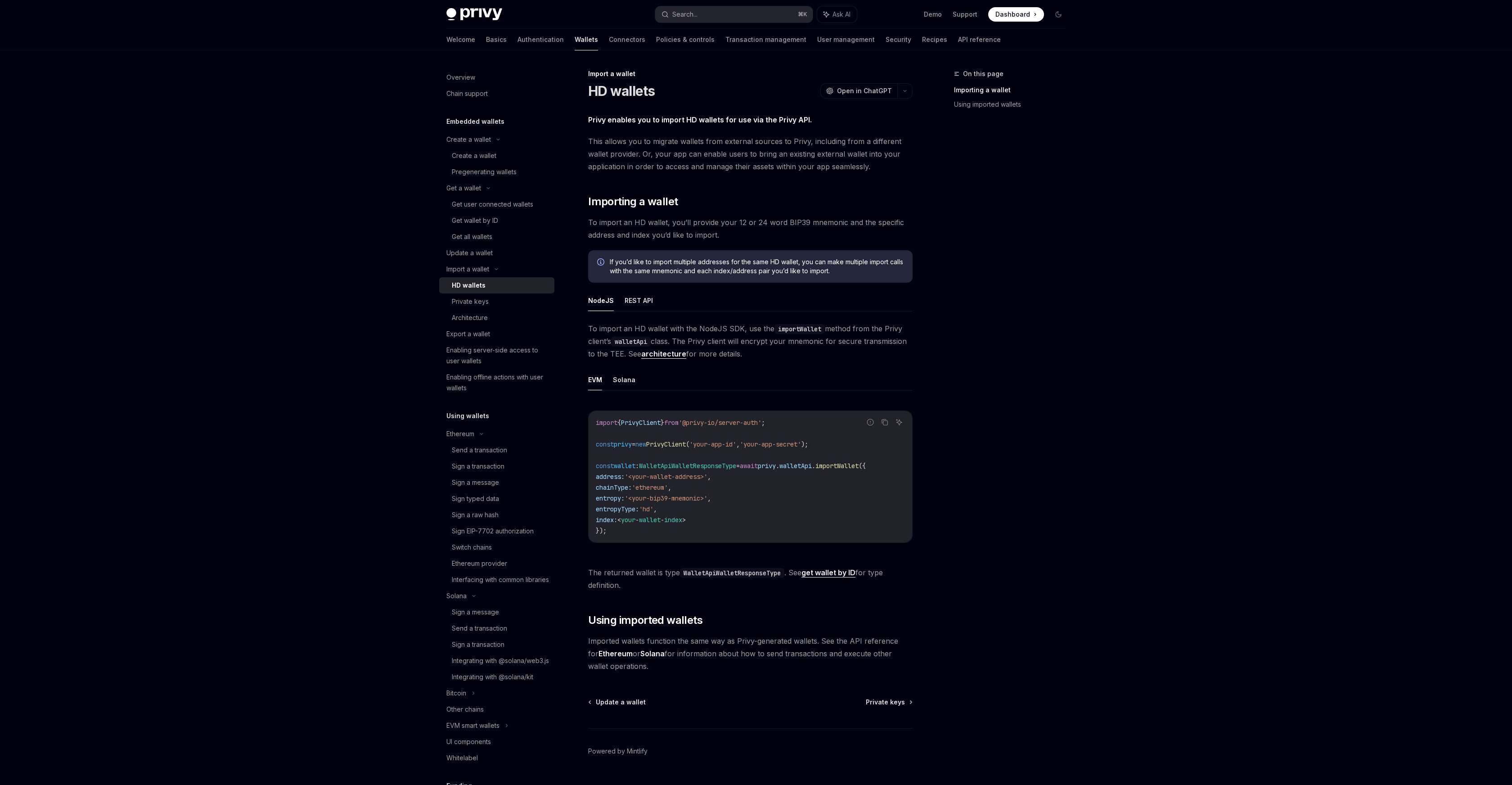
click at [501, 291] on link "HD wallets" at bounding box center [497, 285] width 115 height 16
click at [477, 92] on div "Chain support" at bounding box center [467, 93] width 42 height 11
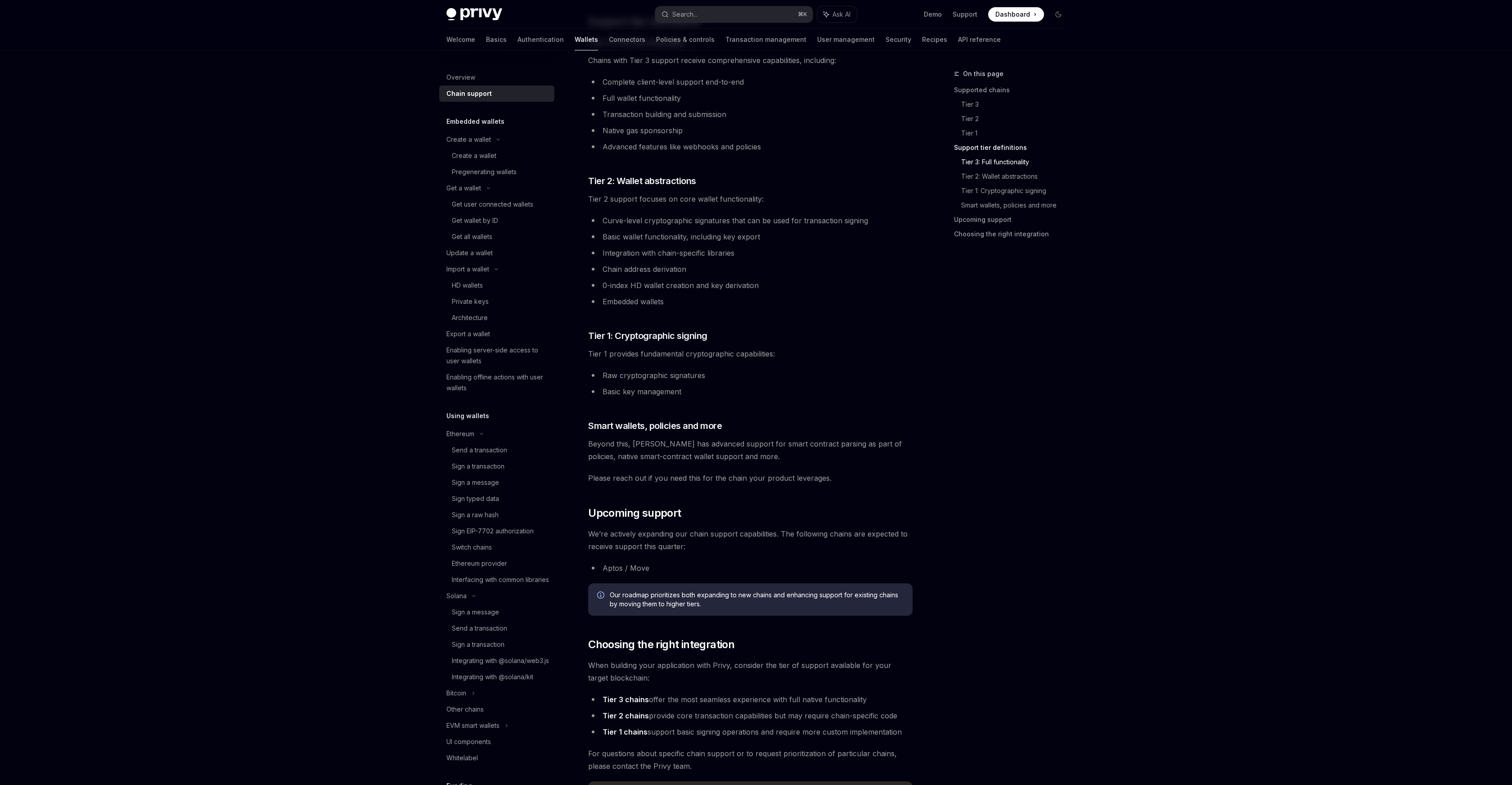
scroll to position [703, 0]
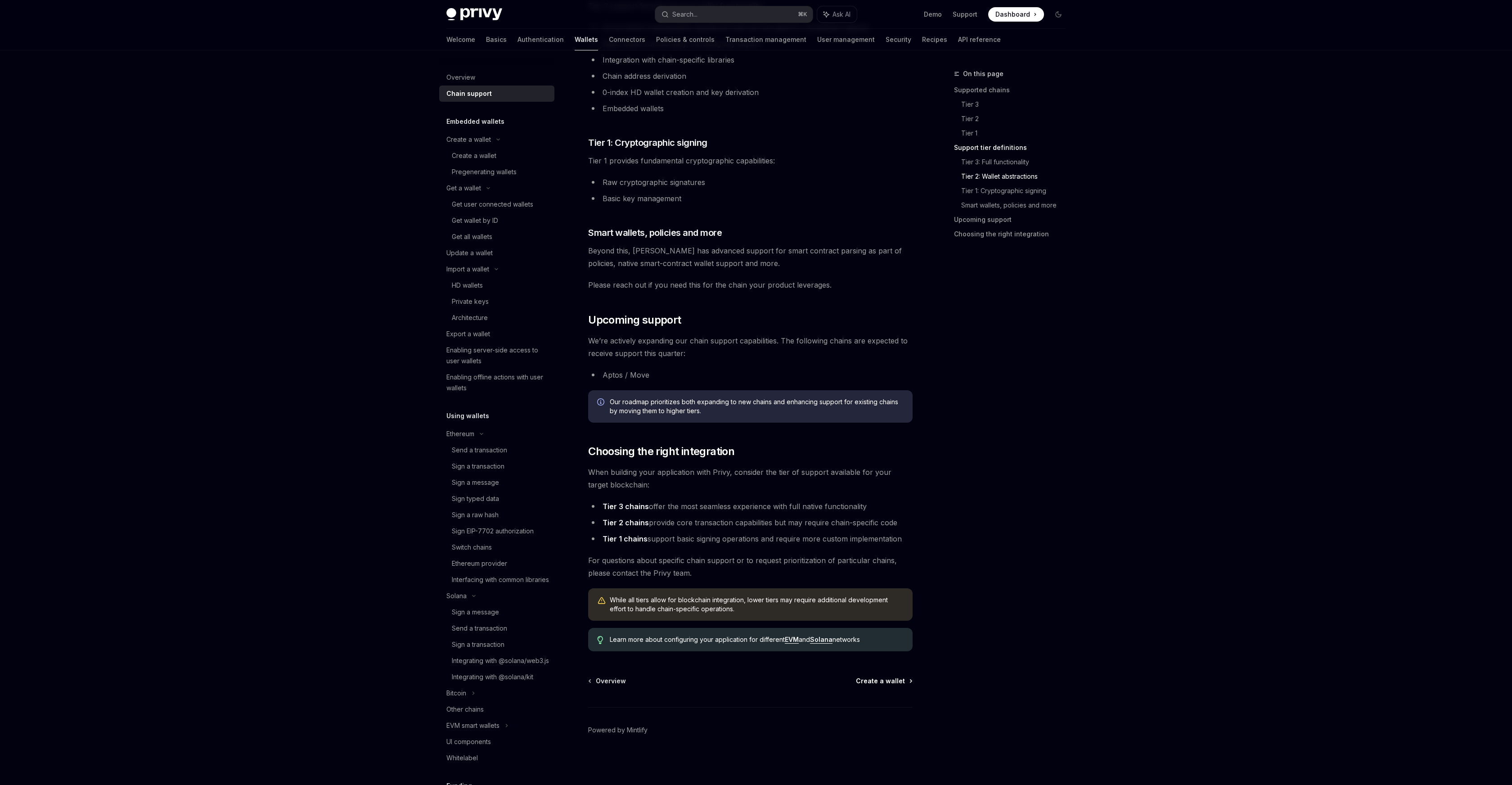
click at [880, 679] on span "Create a wallet" at bounding box center [880, 680] width 49 height 9
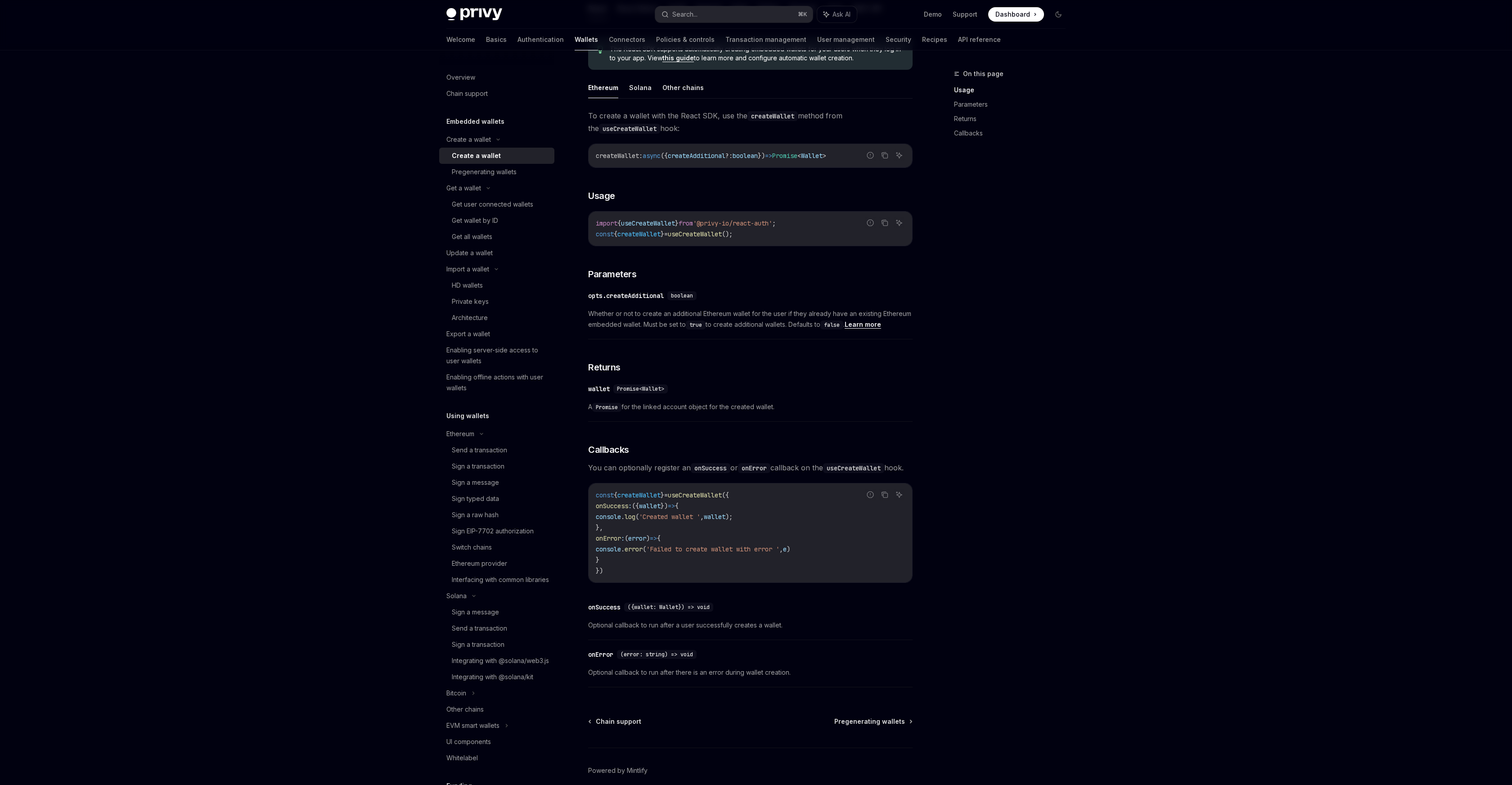
scroll to position [291, 0]
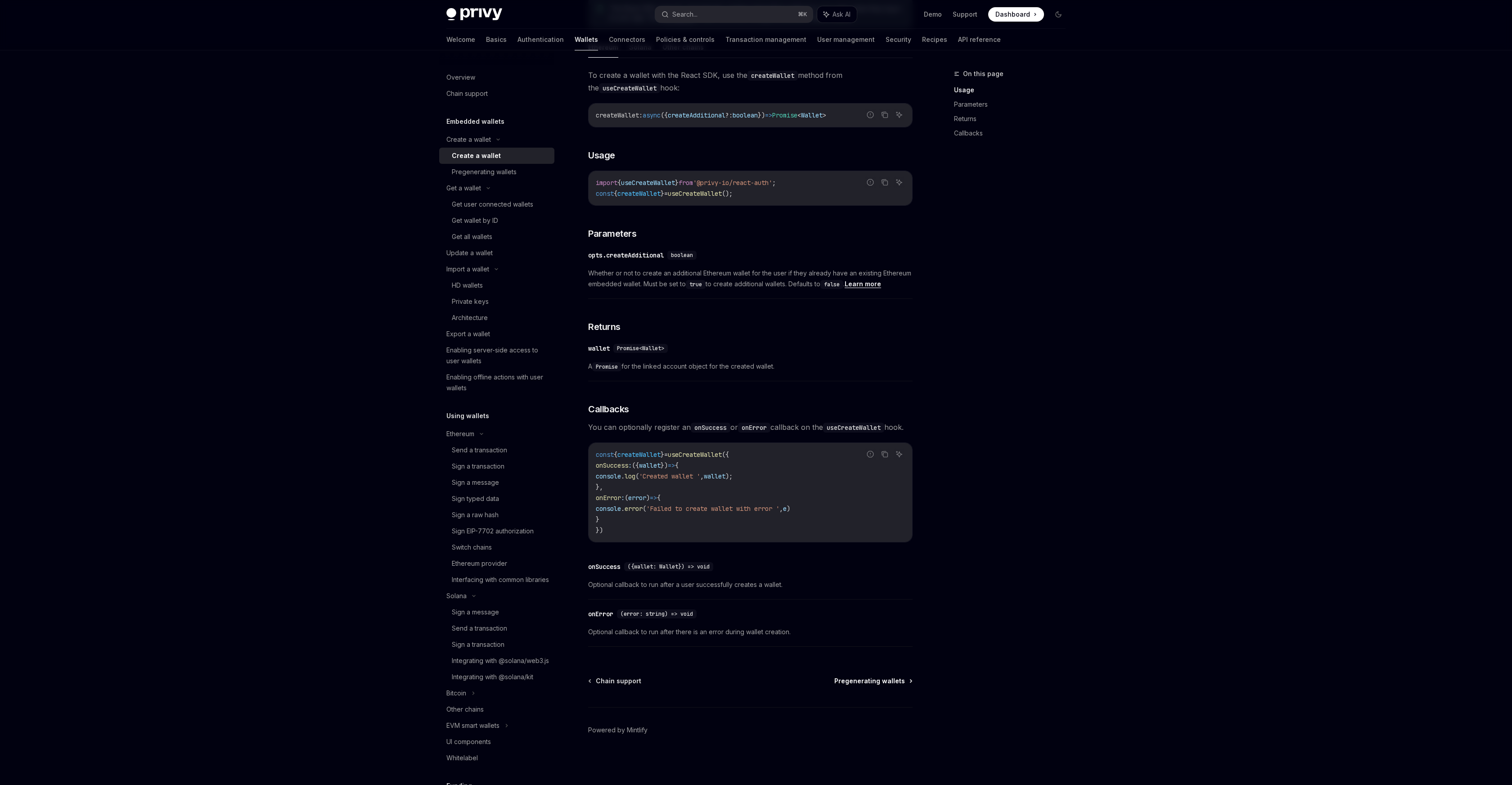
click at [884, 682] on span "Pregenerating wallets" at bounding box center [869, 680] width 70 height 9
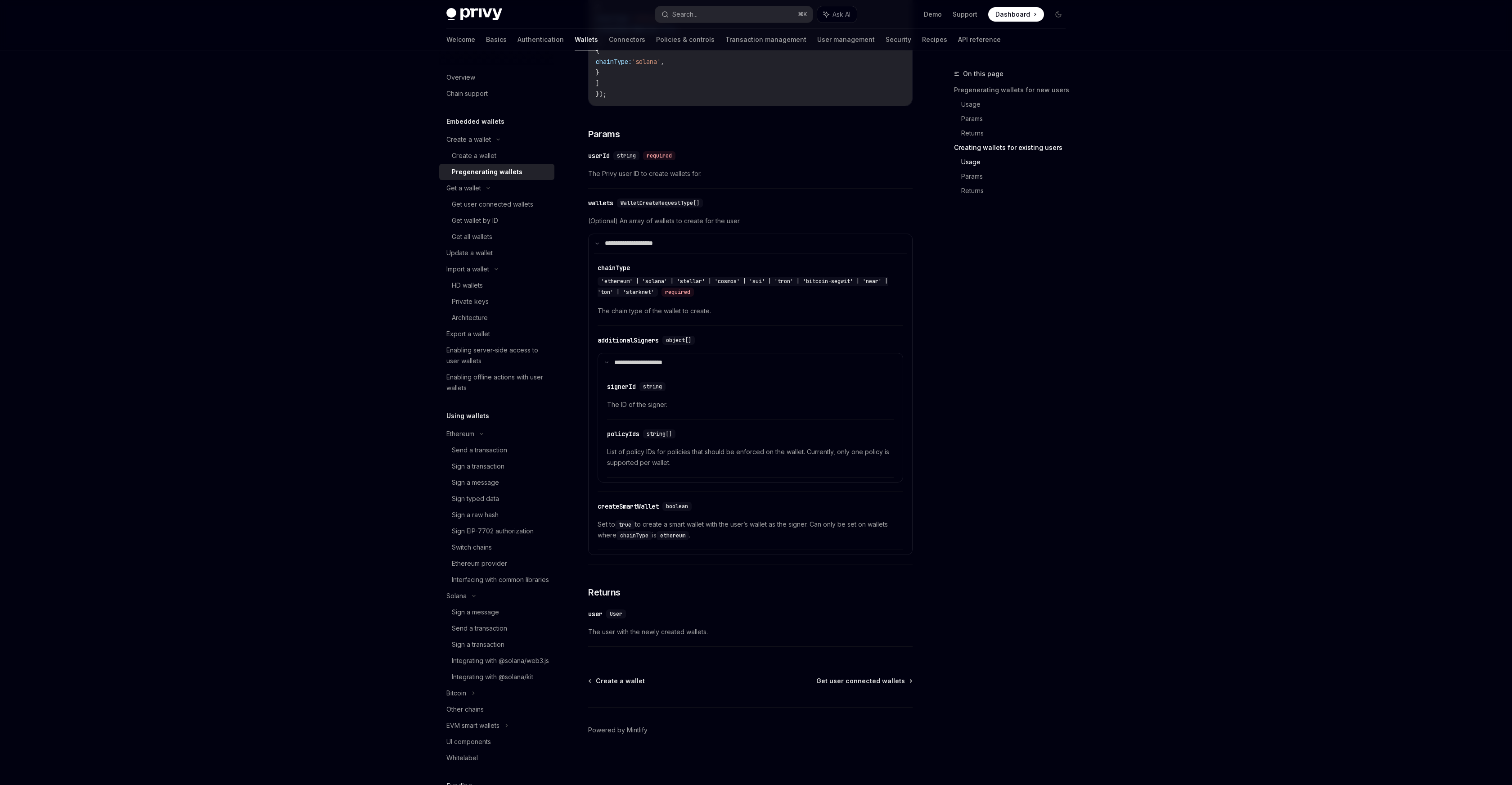
scroll to position [1292, 0]
click at [883, 677] on span "Get user connected wallets" at bounding box center [860, 680] width 89 height 9
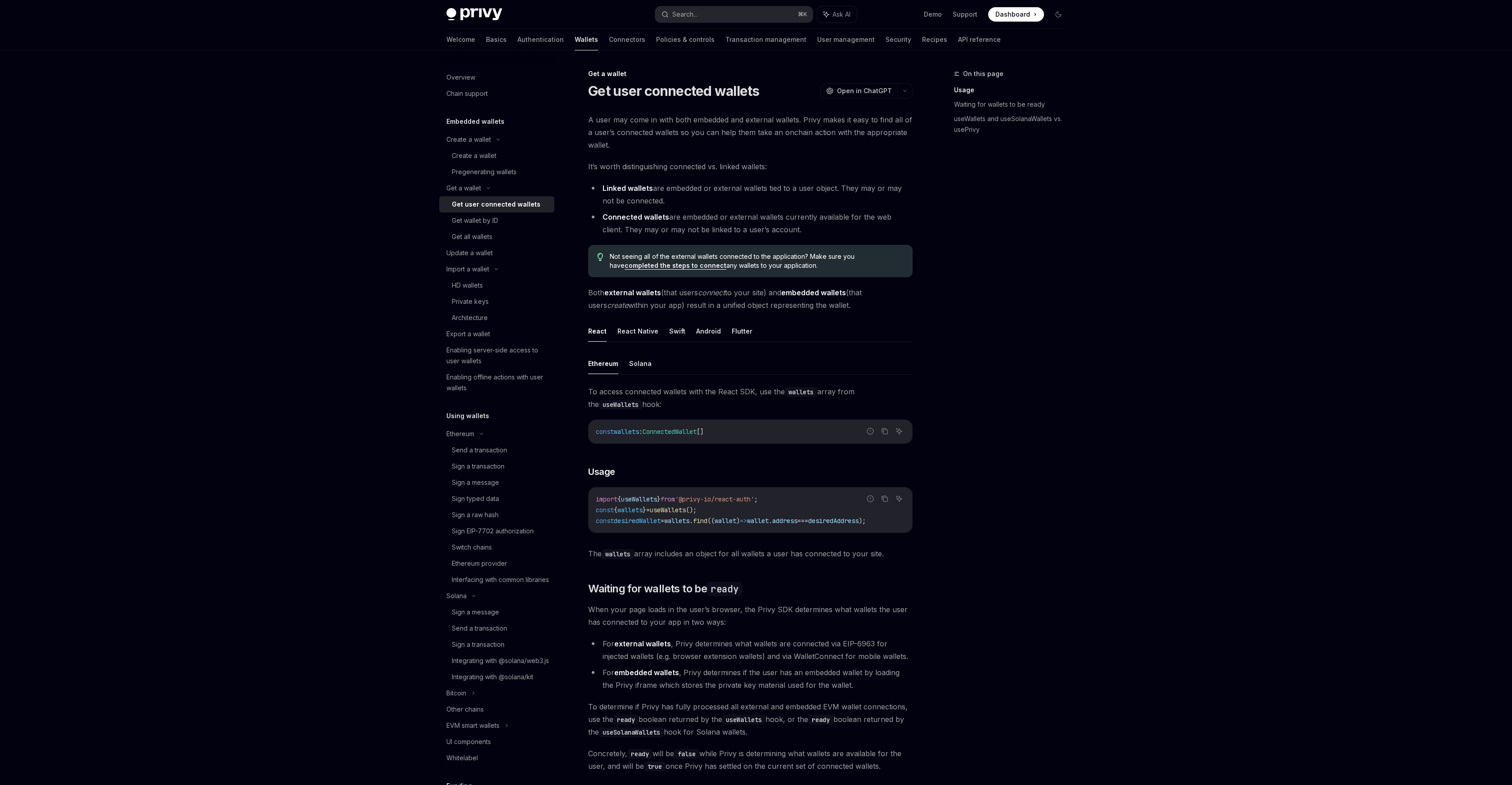
click at [659, 264] on link "completed the steps to connect" at bounding box center [675, 265] width 102 height 8
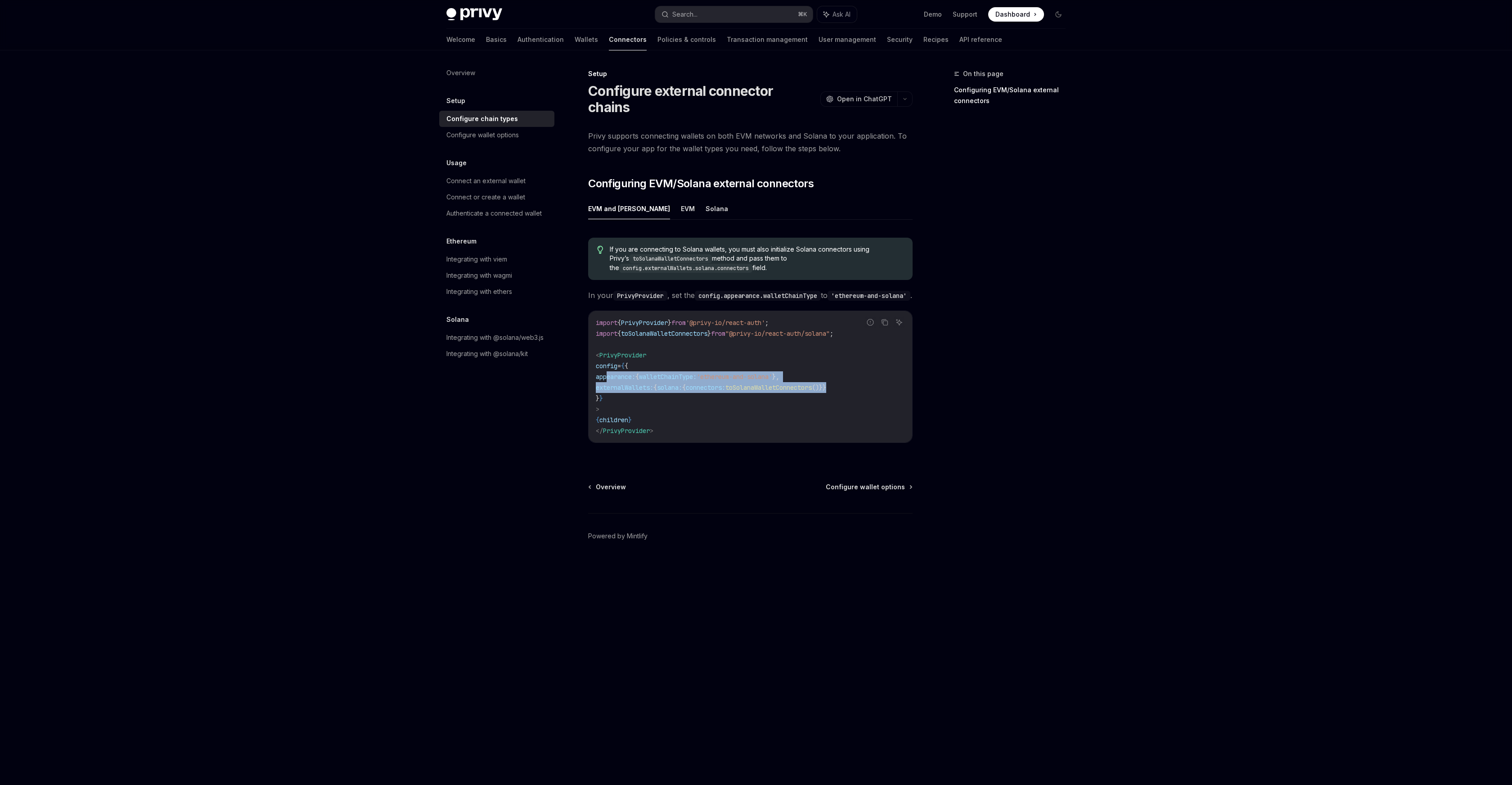
drag, startPoint x: 879, startPoint y: 383, endPoint x: 606, endPoint y: 375, distance: 273.1
click at [606, 375] on code "import { PrivyProvider } from '@privy-io/react-auth' ; import { toSolanaWalletC…" at bounding box center [750, 376] width 309 height 119
copy code "appearance: { walletChainType: 'ethereum-and-solana' }, externalWallets: { sola…"
click at [748, 363] on code "import { PrivyProvider } from '@privy-io/react-auth' ; import { toSolanaWalletC…" at bounding box center [750, 376] width 309 height 119
drag, startPoint x: 868, startPoint y: 383, endPoint x: 611, endPoint y: 385, distance: 257.0
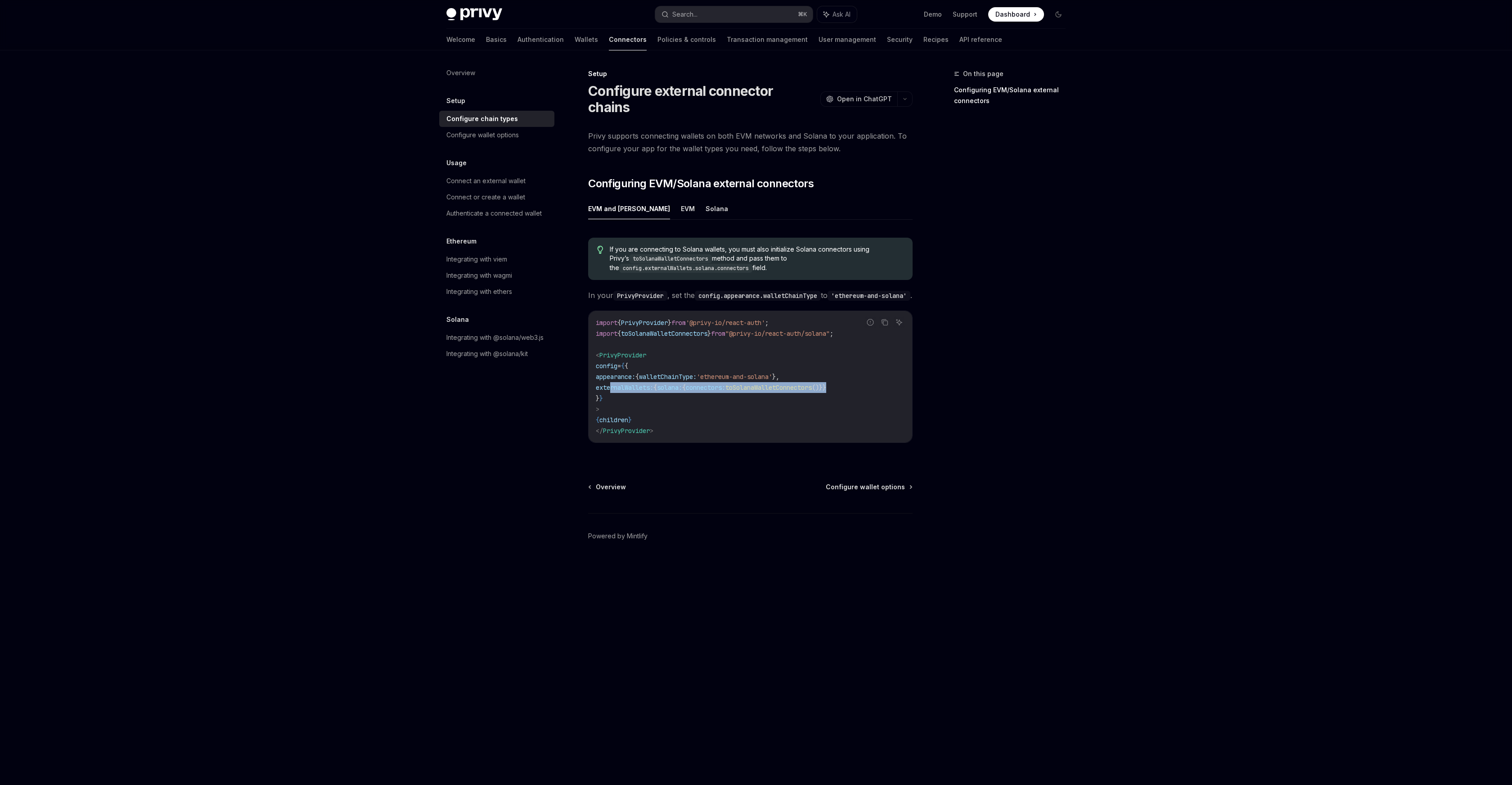
click at [611, 385] on code "import { PrivyProvider } from '@privy-io/react-auth' ; import { toSolanaWalletC…" at bounding box center [750, 376] width 309 height 119
copy span "externalWallets: { solana: { connectors: toSolanaWalletConnectors ()}}"
click at [737, 336] on code "import { PrivyProvider } from '@privy-io/react-auth' ; import { toSolanaWalletC…" at bounding box center [750, 376] width 309 height 119
click at [757, 335] on code "import { PrivyProvider } from '@privy-io/react-auth' ; import { toSolanaWalletC…" at bounding box center [750, 376] width 309 height 119
drag, startPoint x: 869, startPoint y: 329, endPoint x: 656, endPoint y: 329, distance: 213.0
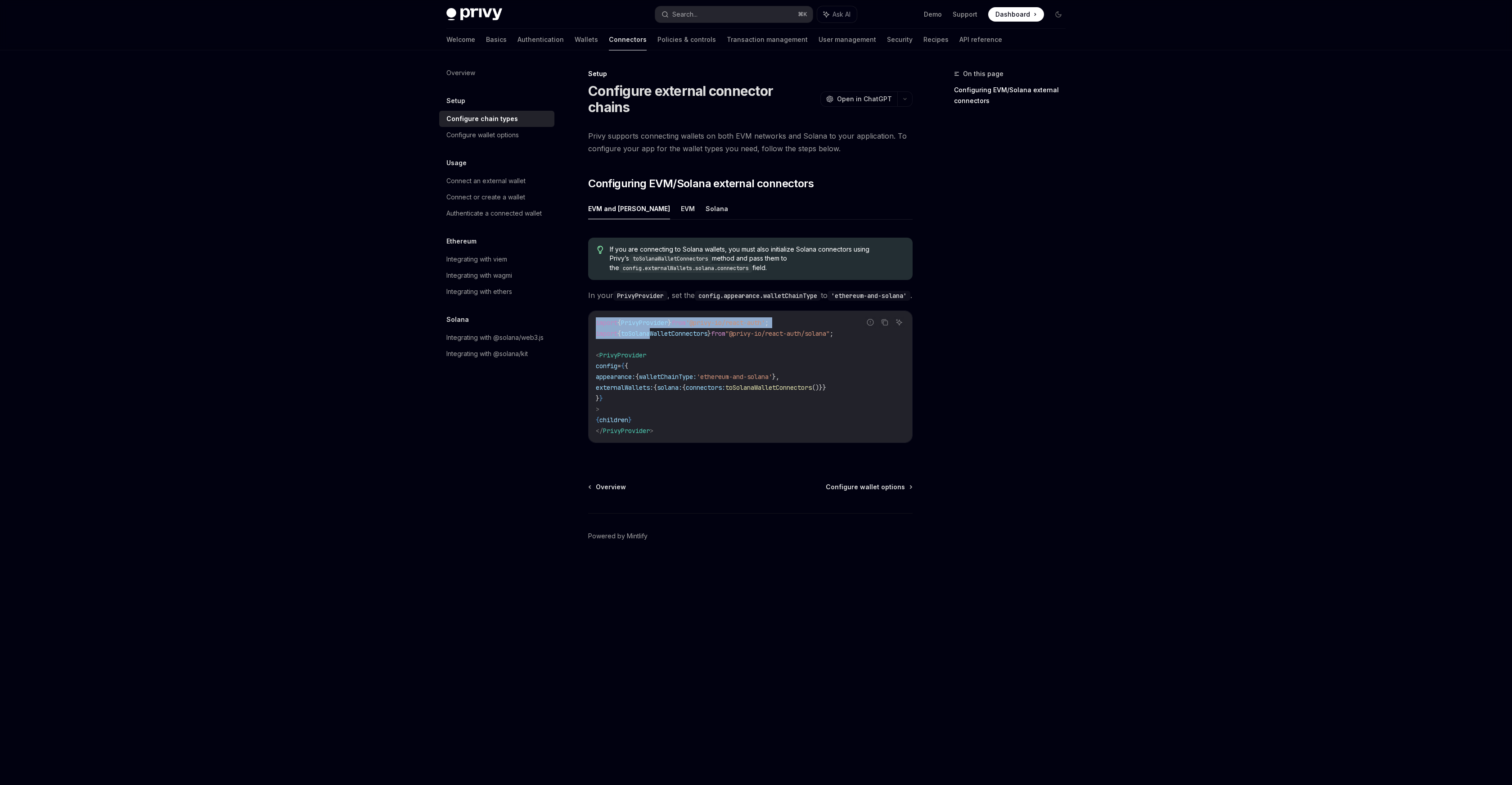
click at [656, 329] on div "Report incorrect code Copy Ask AI import { PrivyProvider } from '@privy-io/reac…" at bounding box center [750, 376] width 325 height 132
click at [656, 329] on span "toSolanaWalletConnectors" at bounding box center [664, 333] width 86 height 8
click at [808, 477] on div "Setup Configure external connector chains OpenAI Open in ChatGPT OpenAI Open in…" at bounding box center [666, 427] width 497 height 717
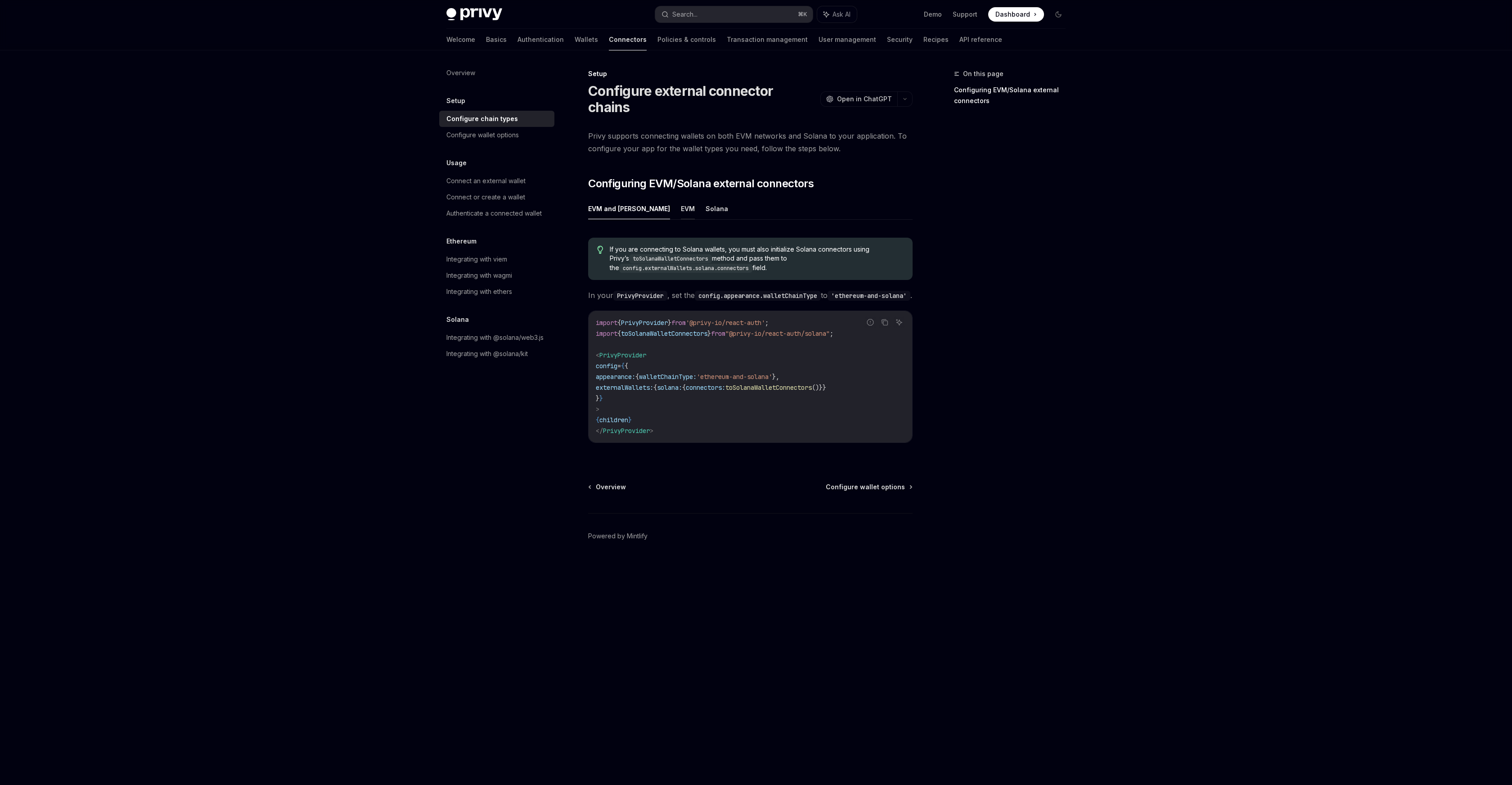
click at [681, 198] on button "EVM" at bounding box center [688, 208] width 14 height 21
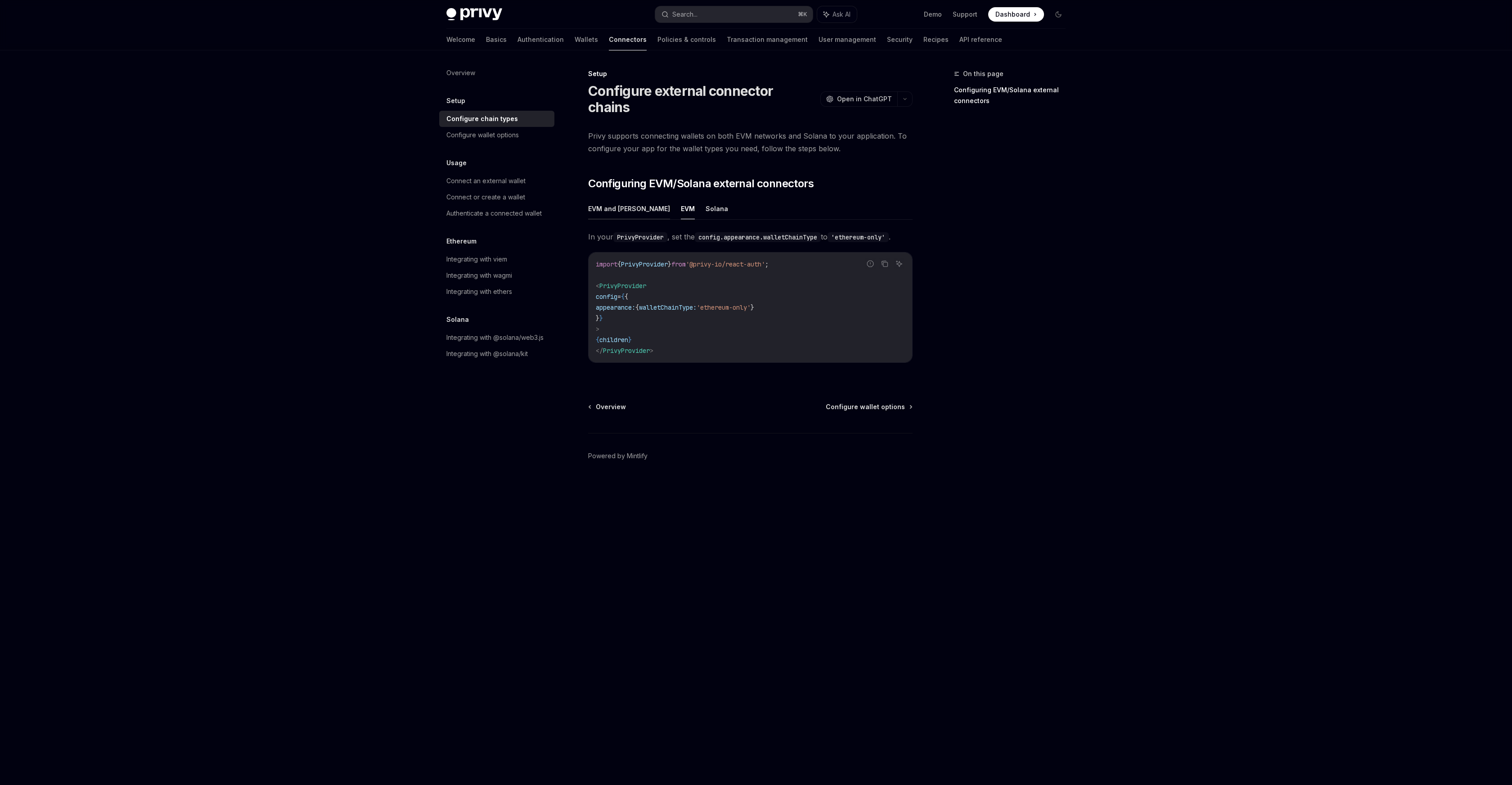
click at [624, 198] on button "EVM and [PERSON_NAME]" at bounding box center [629, 208] width 82 height 21
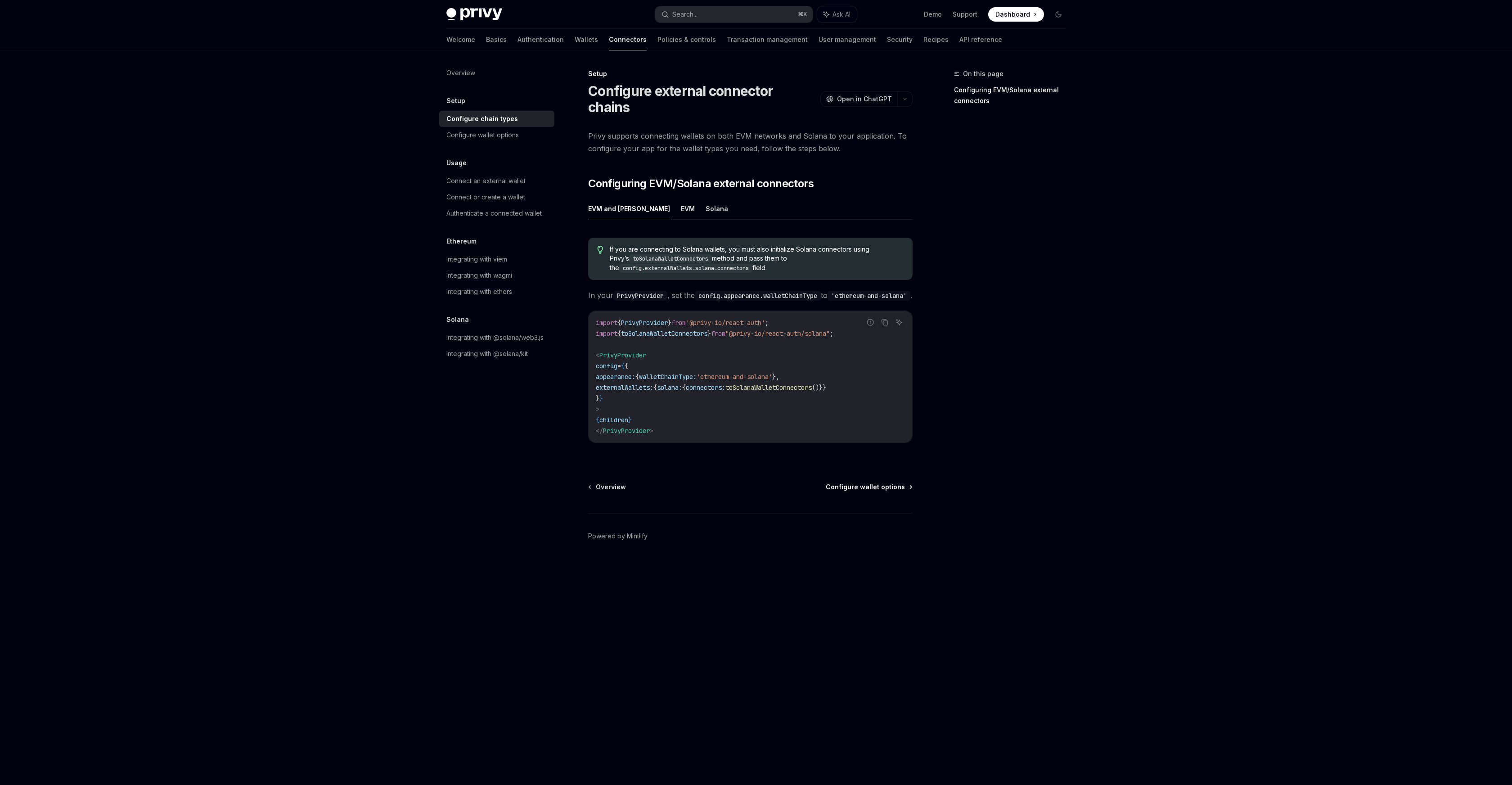
click at [863, 484] on span "Configure wallet options" at bounding box center [865, 487] width 79 height 9
type textarea "*"
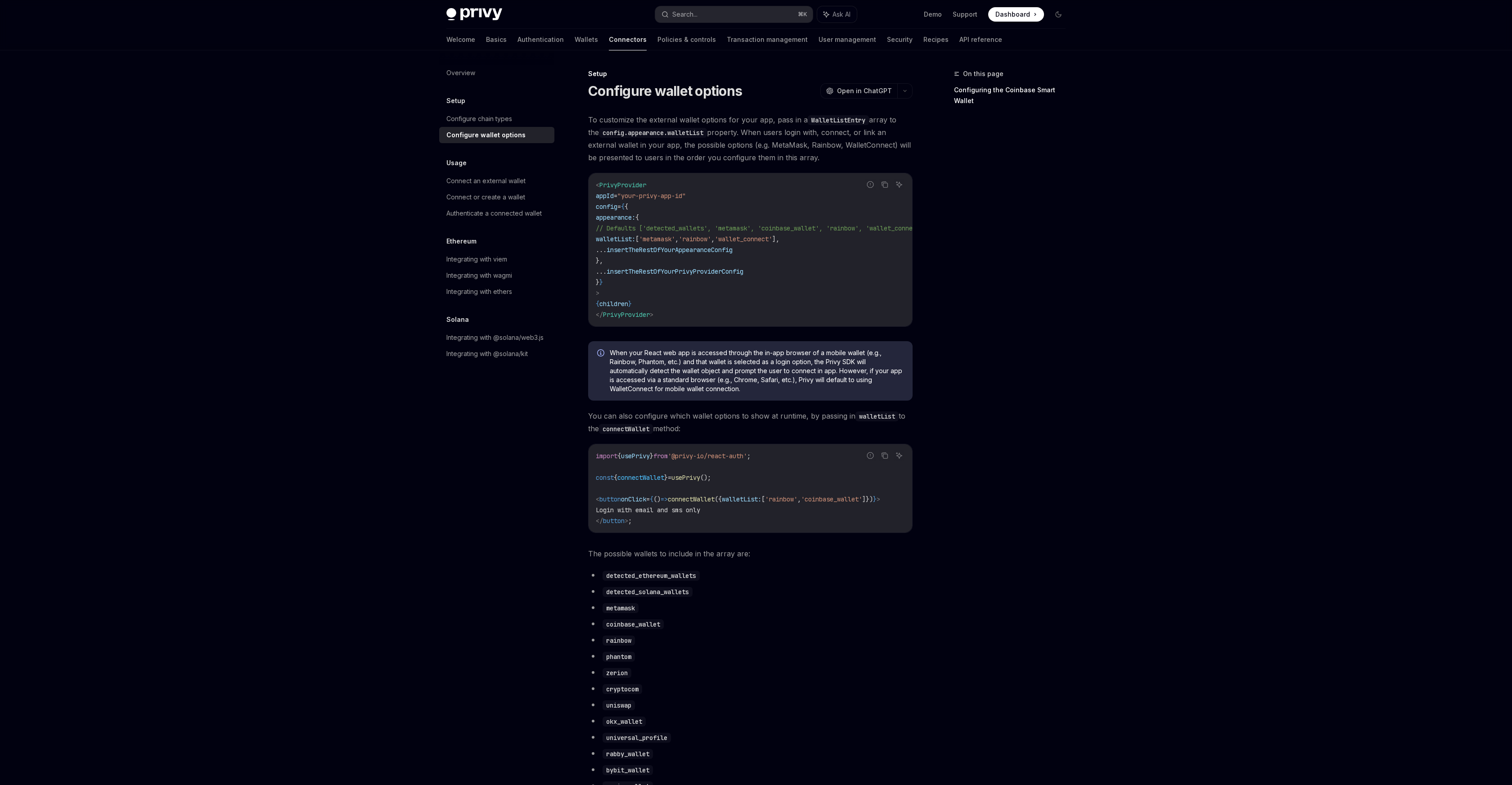
drag, startPoint x: 717, startPoint y: 482, endPoint x: 686, endPoint y: 483, distance: 31.0
click at [686, 481] on span "usePrivy" at bounding box center [686, 478] width 29 height 8
copy span "usePrivy"
click at [743, 476] on code "import { usePrivy } from '@privy-io/react-auth' ; const { connectWallet } = use…" at bounding box center [750, 488] width 309 height 76
drag, startPoint x: 744, startPoint y: 485, endPoint x: 593, endPoint y: 485, distance: 151.0
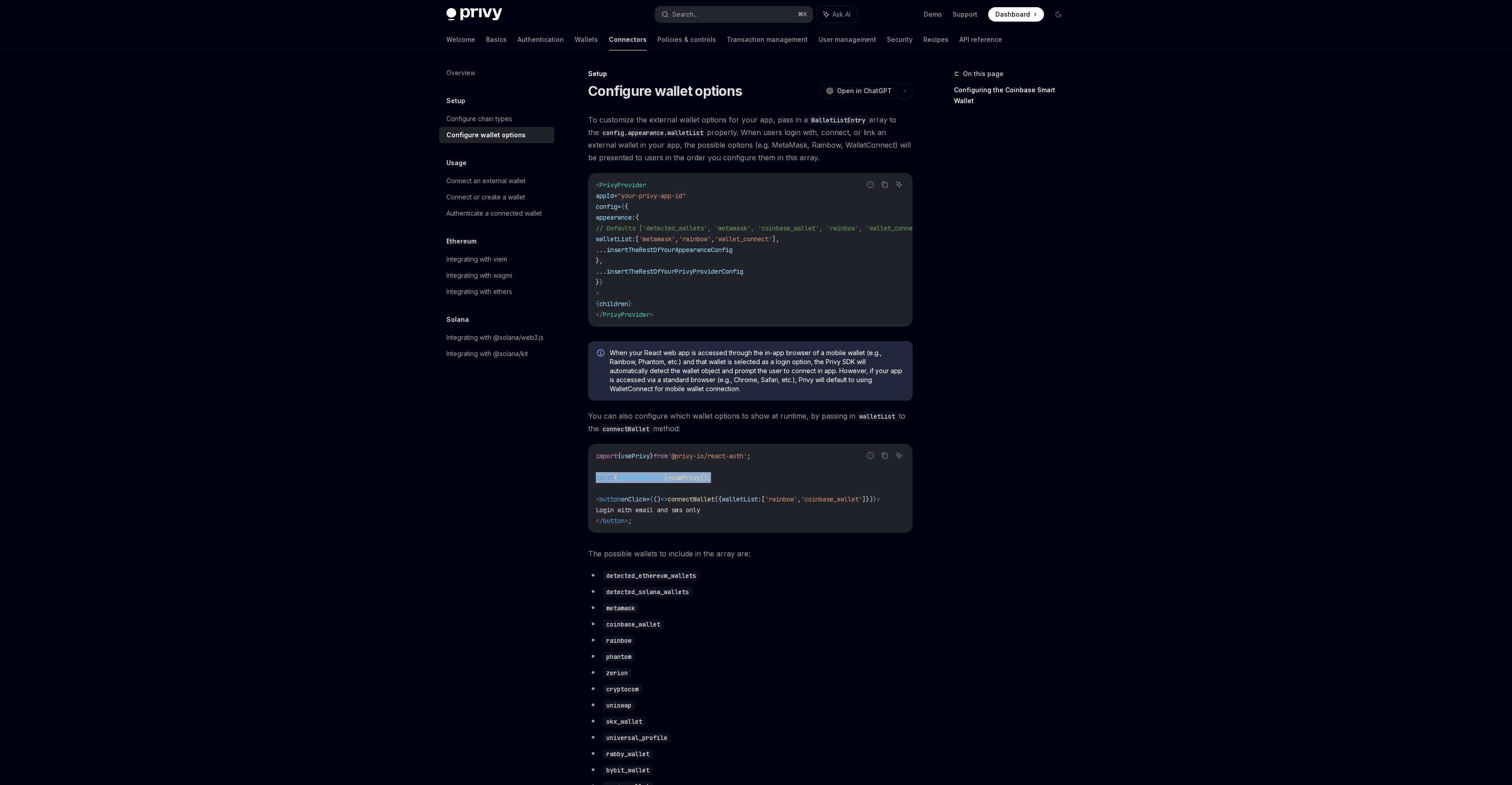
click at [593, 485] on div "import { usePrivy } from '@privy-io/react-auth' ; const { connectWallet } = use…" at bounding box center [750, 488] width 323 height 88
copy span "const { connectWallet } = usePrivy ();"
